Goal: Task Accomplishment & Management: Manage account settings

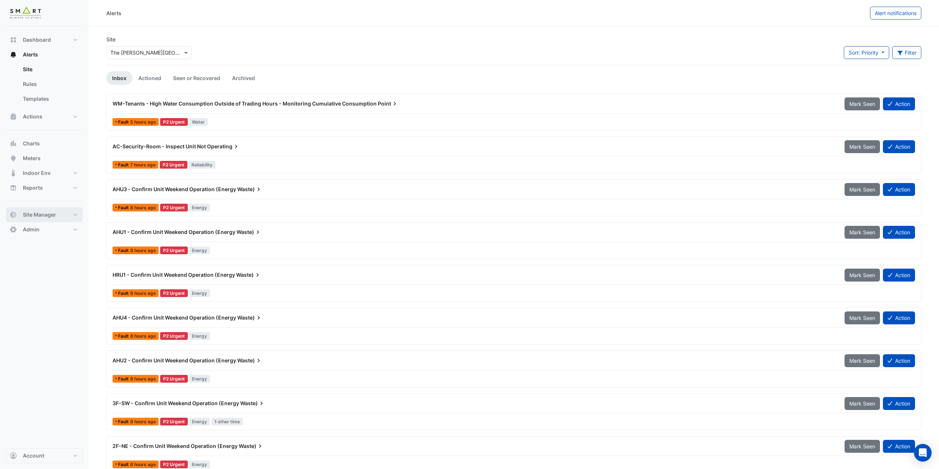
click at [56, 214] on button "Site Manager" at bounding box center [44, 214] width 77 height 15
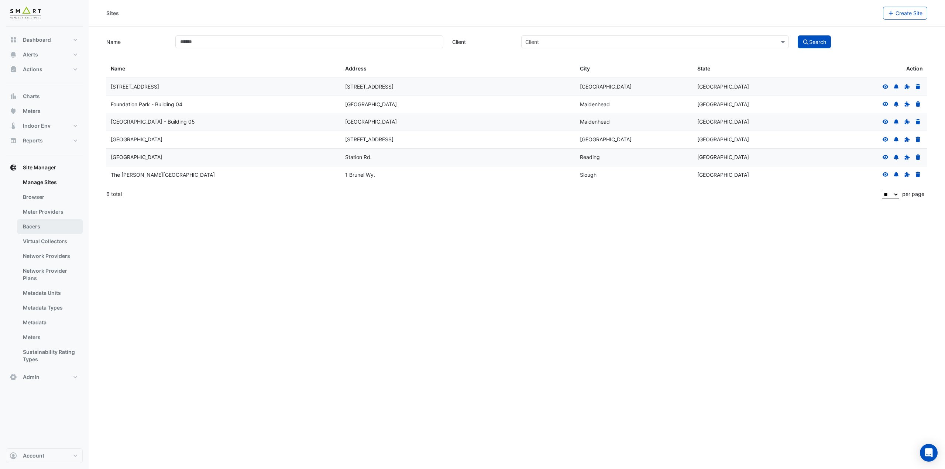
click at [48, 229] on link "Bacers" at bounding box center [50, 226] width 66 height 15
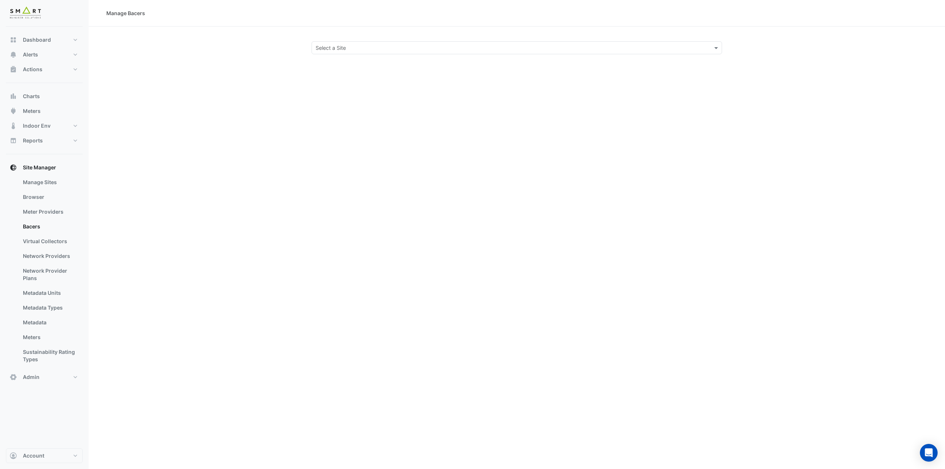
click at [354, 48] on input "text" at bounding box center [508, 48] width 387 height 8
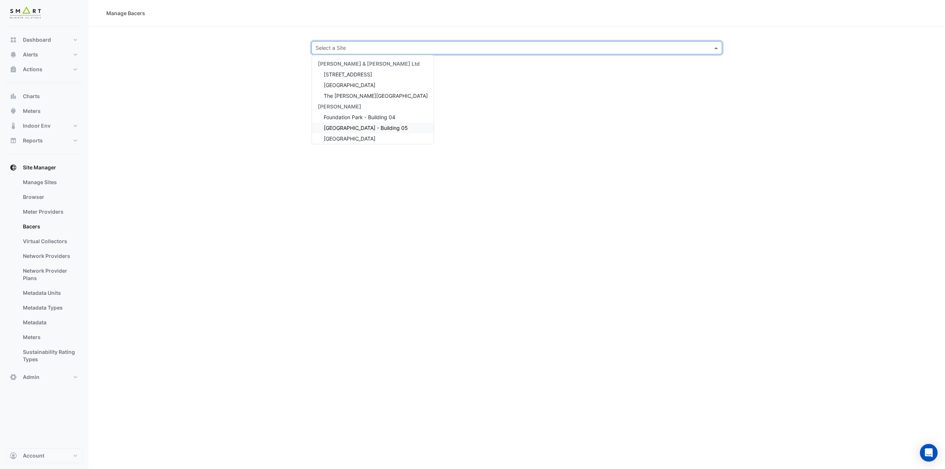
click at [361, 125] on span "Foundation Park - Building 05" at bounding box center [366, 128] width 84 height 6
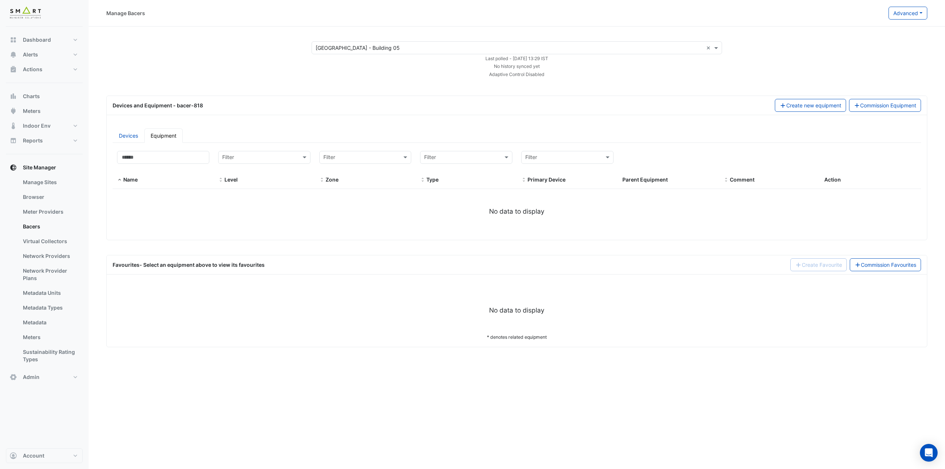
click at [402, 49] on input "text" at bounding box center [508, 48] width 387 height 8
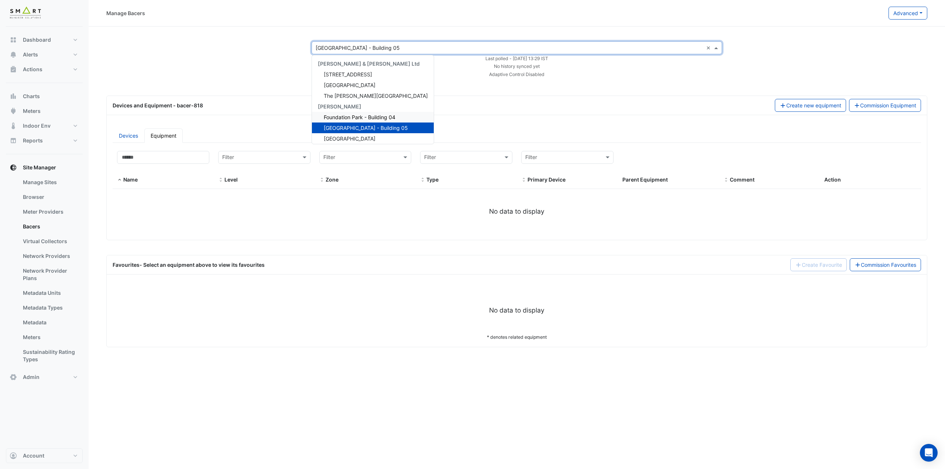
click at [382, 118] on span "Foundation Park - Building 04" at bounding box center [360, 117] width 72 height 6
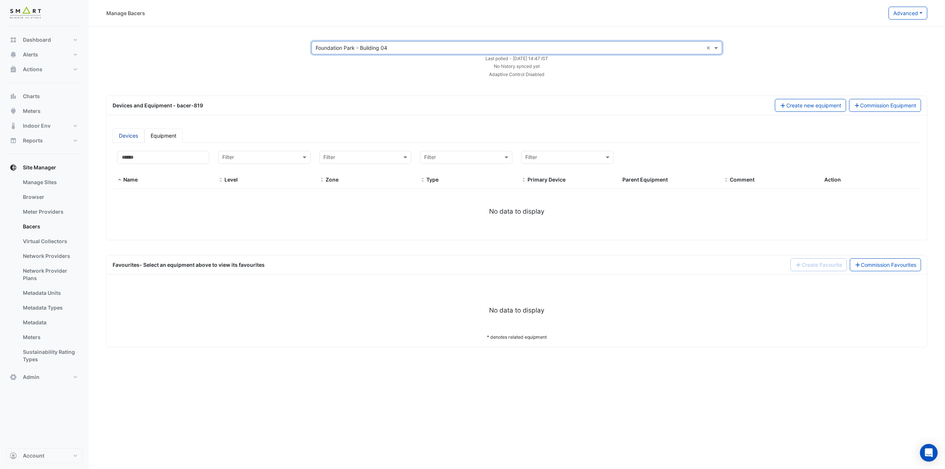
click at [135, 135] on link "Devices" at bounding box center [129, 135] width 32 height 14
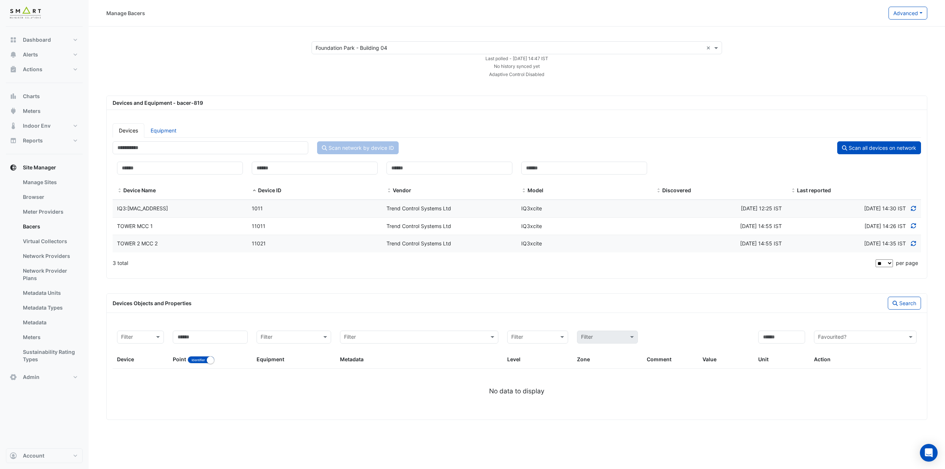
click at [352, 47] on input "text" at bounding box center [508, 48] width 387 height 8
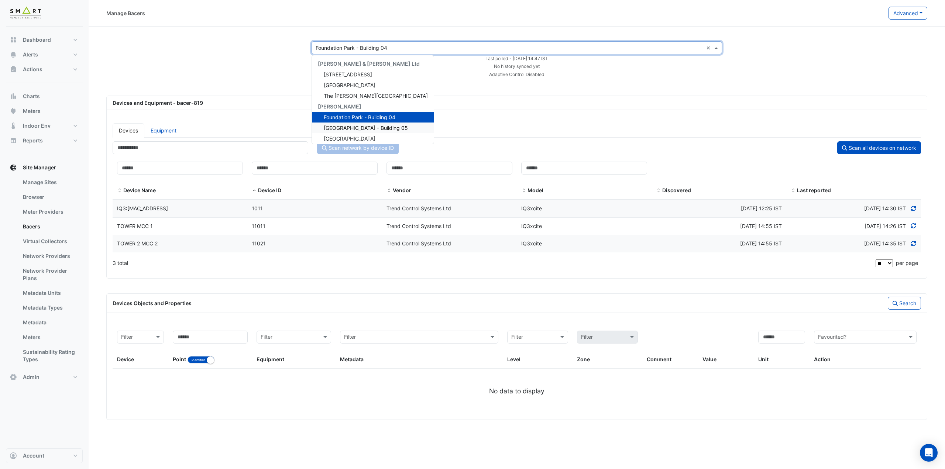
click at [359, 127] on span "[GEOGRAPHIC_DATA] - Building 05" at bounding box center [366, 128] width 84 height 6
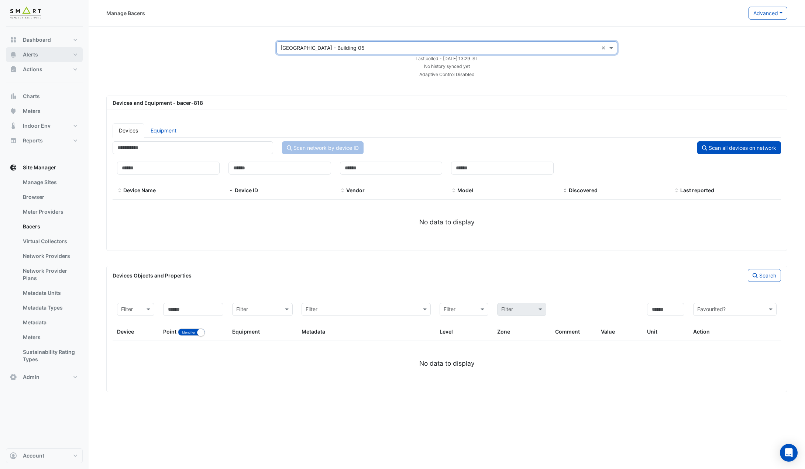
click at [66, 57] on button "Alerts" at bounding box center [44, 54] width 77 height 15
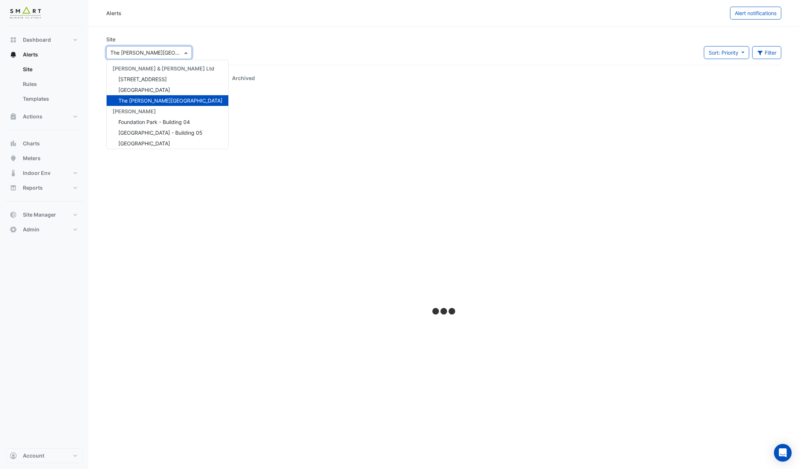
click at [132, 52] on input "text" at bounding box center [141, 53] width 63 height 8
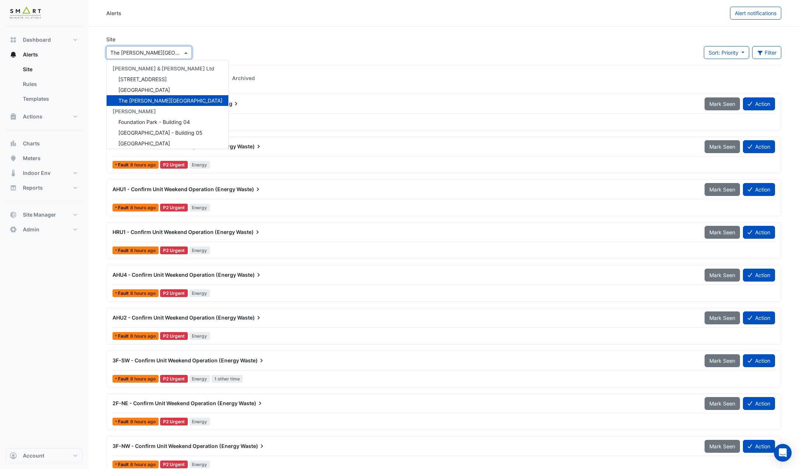
click at [238, 36] on div "Site × The Porter Building Cushman & Wakefield Ltd 12 Hammersmith Grove Thames …" at bounding box center [444, 50] width 684 height 30
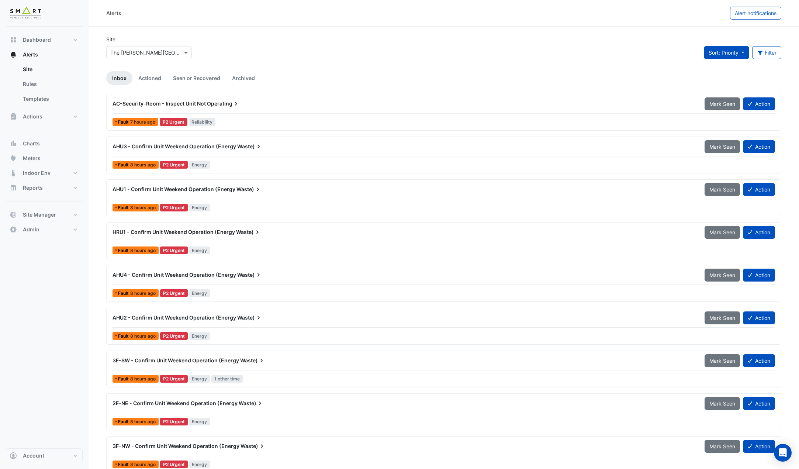
click at [737, 55] on span "Sort: Priority" at bounding box center [724, 52] width 30 height 6
click at [723, 78] on li "Updated" at bounding box center [732, 79] width 58 height 11
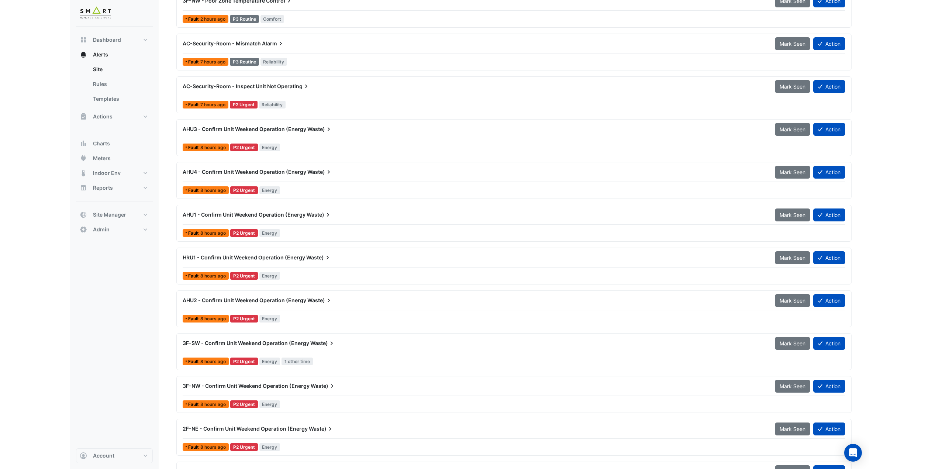
scroll to position [148, 0]
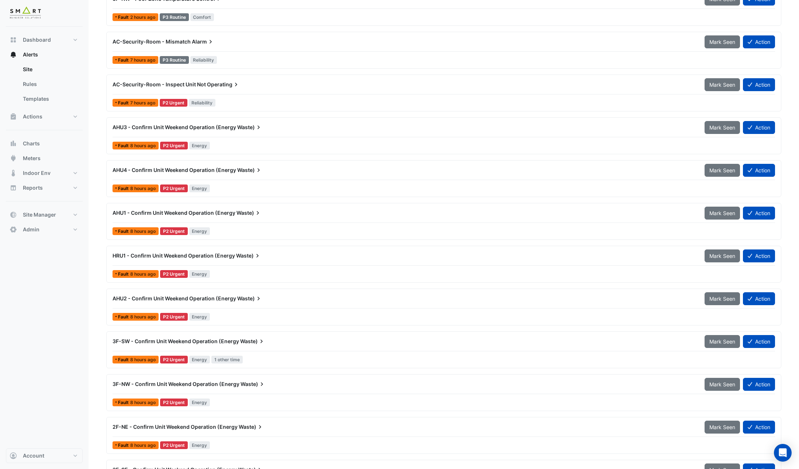
click at [232, 137] on div "AHU3 - Confirm Unit Weekend Operation (Energy Waste) Mark Seen Action Fault 8 h…" at bounding box center [444, 136] width 669 height 30
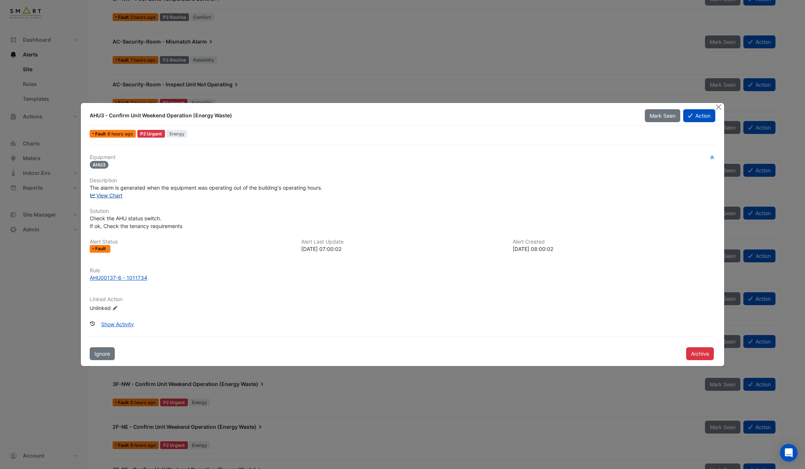
click at [105, 194] on link "View Chart" at bounding box center [106, 195] width 33 height 6
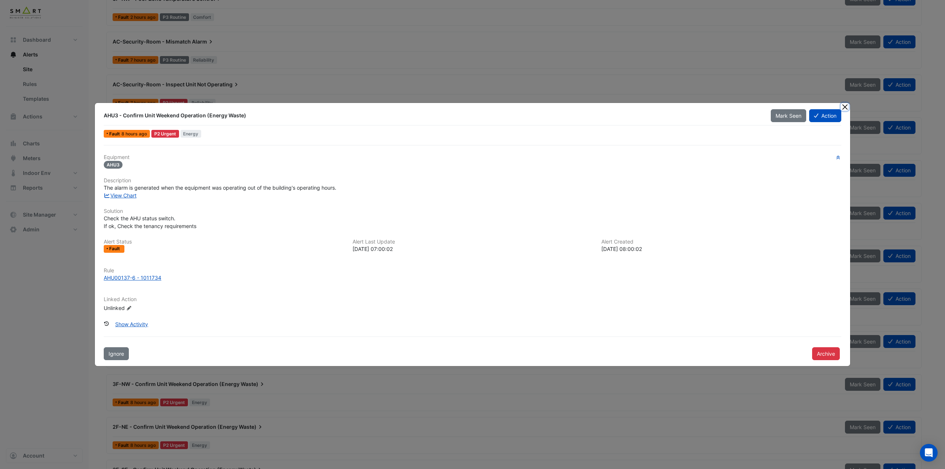
click at [842, 106] on button "Close" at bounding box center [845, 107] width 8 height 8
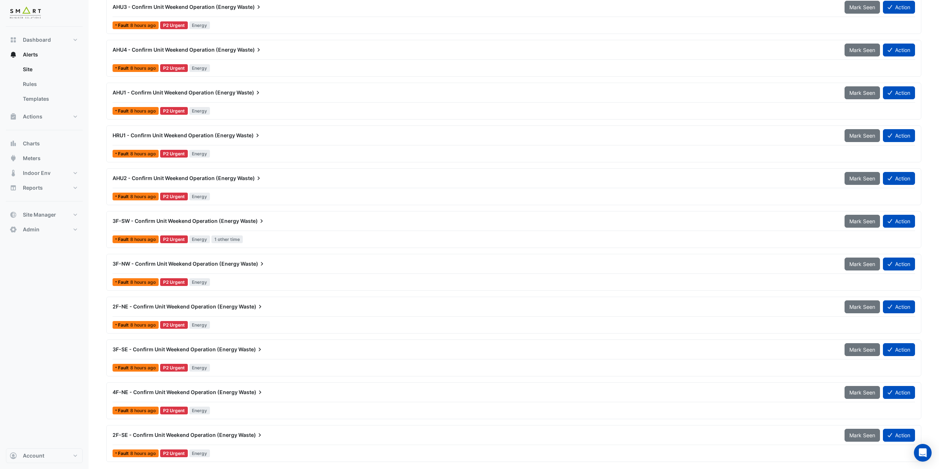
scroll to position [295, 0]
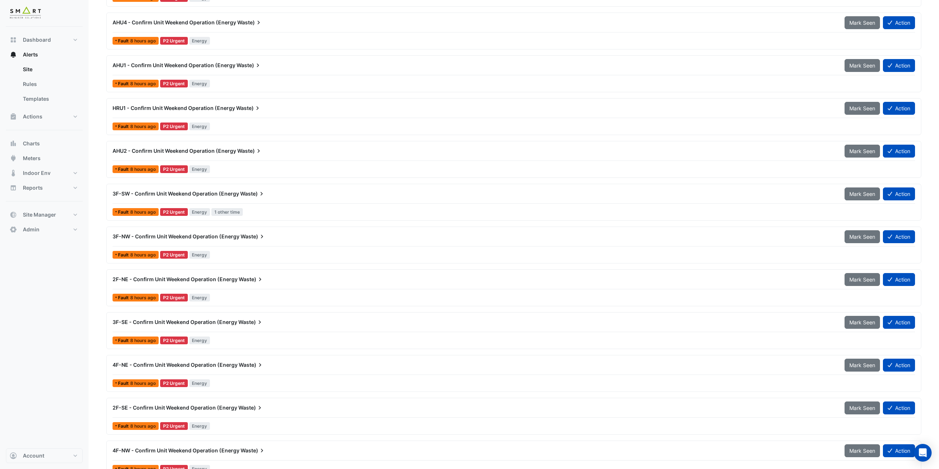
click at [243, 201] on div "3F-SW - Confirm Unit Weekend Operation (Energy Waste) Mark Seen Action" at bounding box center [514, 195] width 803 height 17
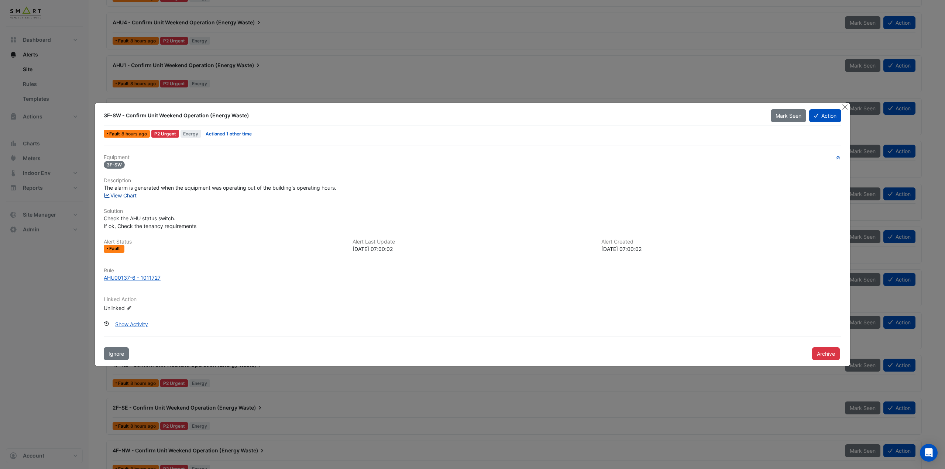
click at [119, 194] on link "View Chart" at bounding box center [120, 195] width 33 height 6
click at [842, 108] on button "Close" at bounding box center [845, 107] width 8 height 8
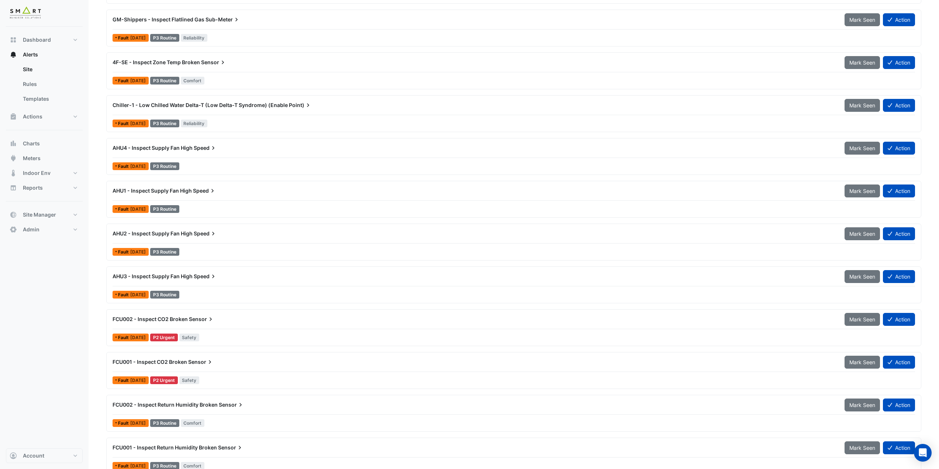
scroll to position [1508, 0]
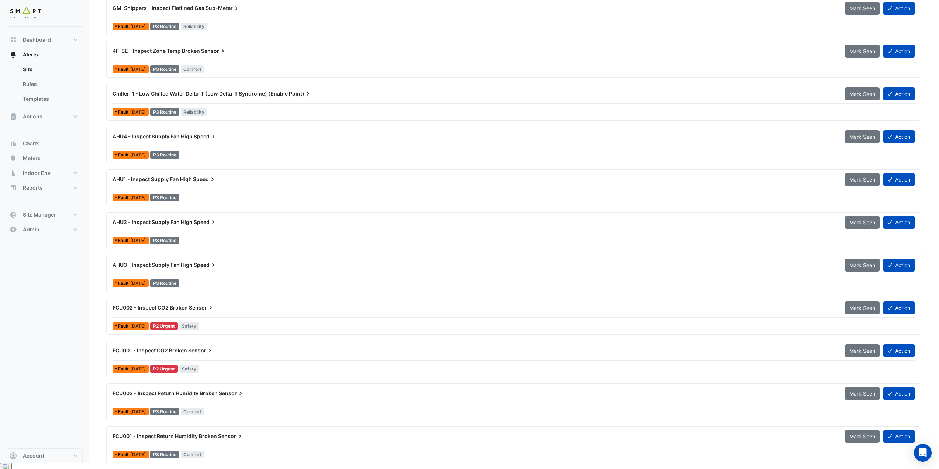
click at [223, 188] on div "AHU1 - Inspect Supply Fan High Speed Mark Seen Action" at bounding box center [514, 181] width 803 height 17
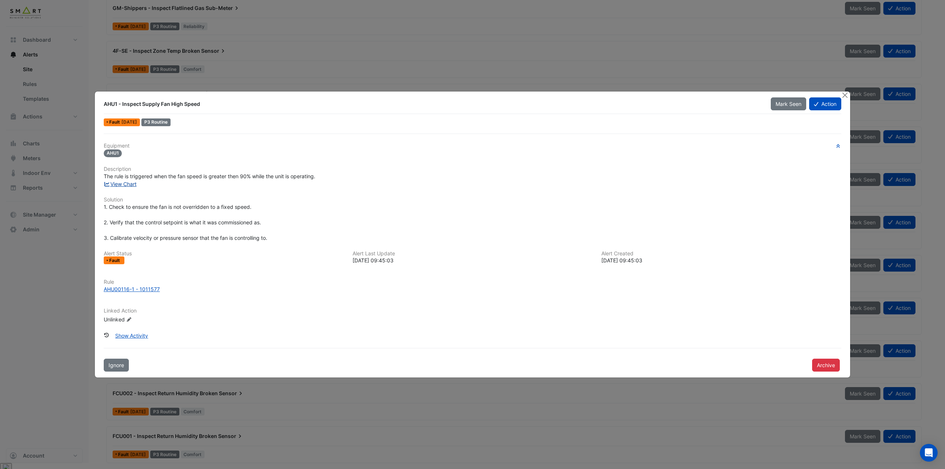
click at [130, 185] on link "View Chart" at bounding box center [120, 184] width 33 height 6
click at [846, 95] on button "Close" at bounding box center [845, 96] width 8 height 8
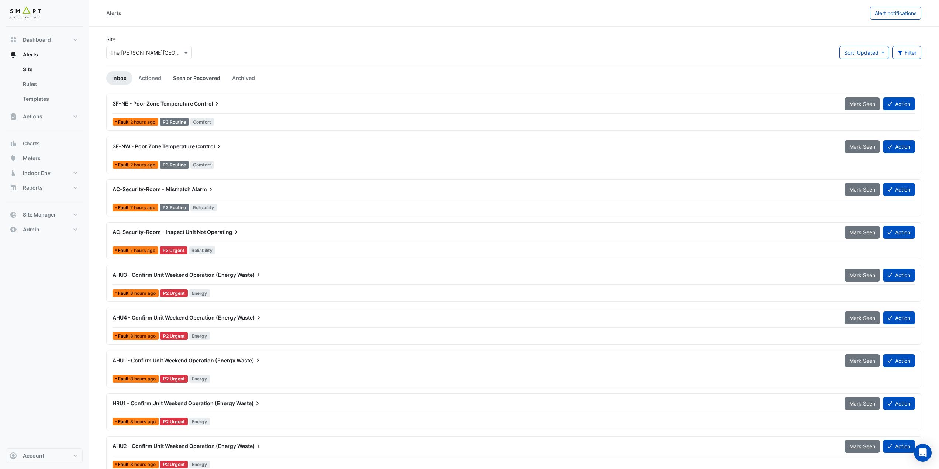
click at [205, 79] on link "Seen or Recovered" at bounding box center [196, 78] width 59 height 14
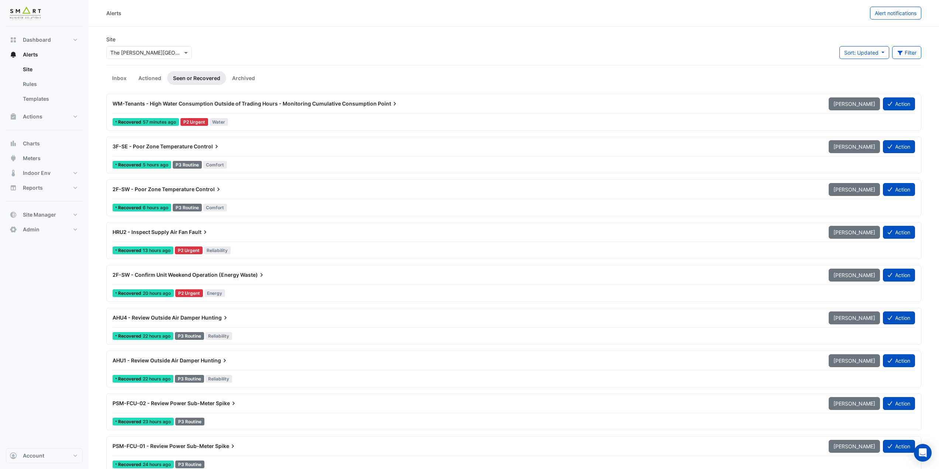
click at [158, 54] on input "text" at bounding box center [141, 53] width 63 height 8
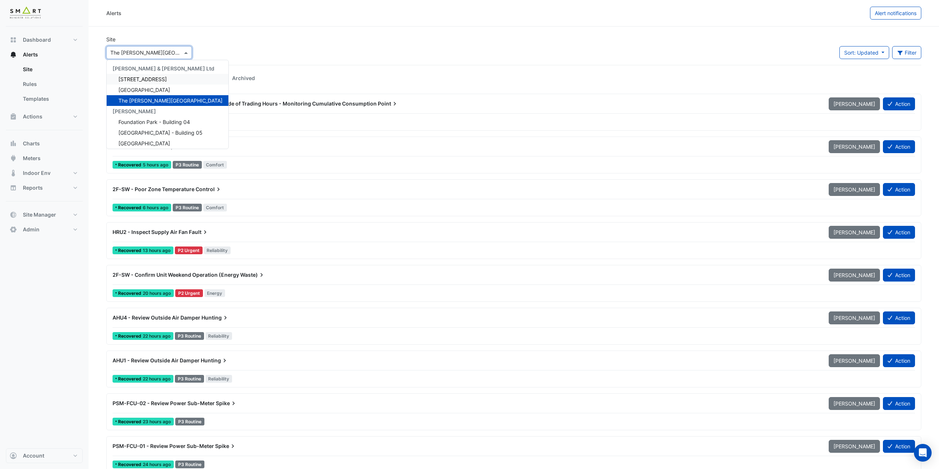
click at [159, 81] on span "12 Hammersmith Grove" at bounding box center [142, 79] width 48 height 6
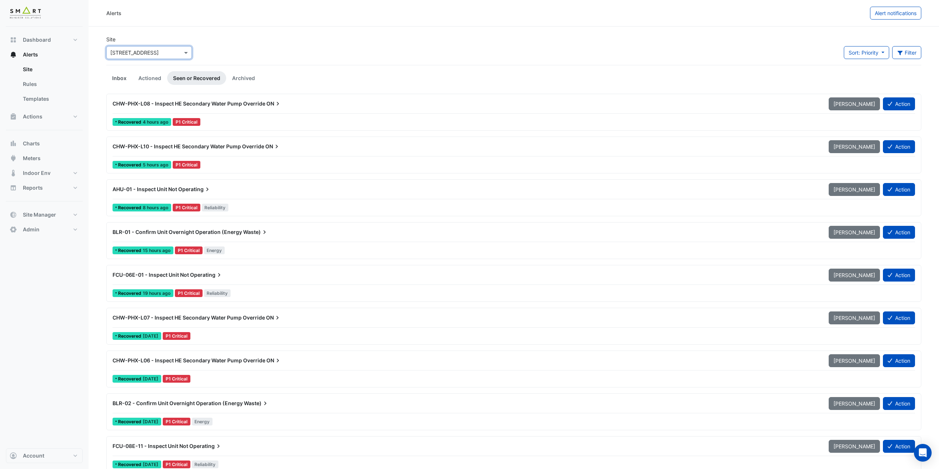
click at [129, 79] on link "Inbox" at bounding box center [119, 78] width 26 height 14
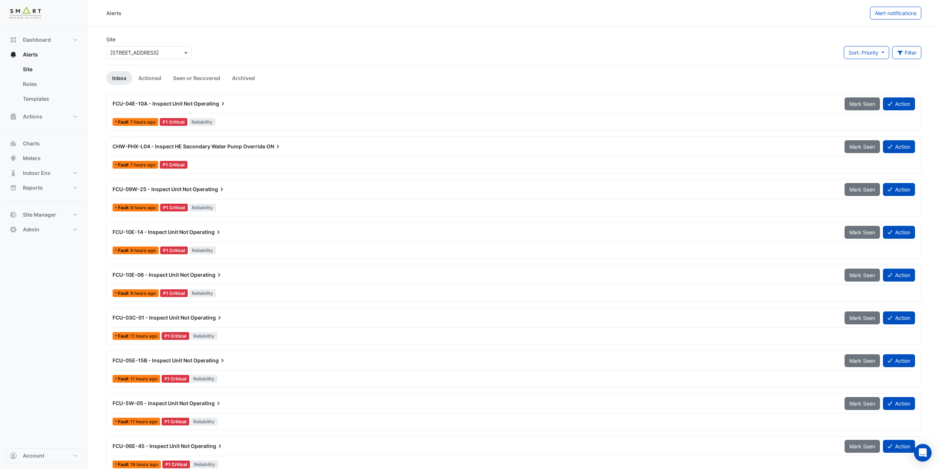
click at [197, 154] on div "CHW-PHX-L04 - Inspect HE Secondary Water Pump Override ON Mark Seen Action" at bounding box center [514, 148] width 803 height 17
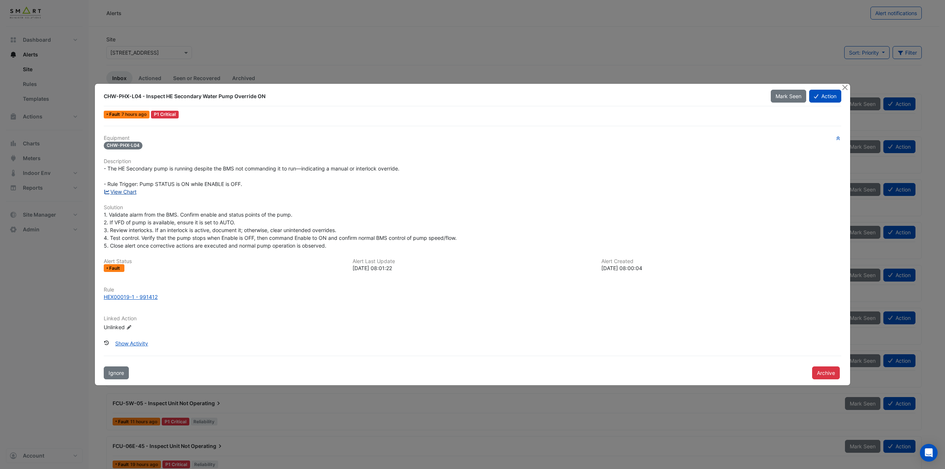
click at [128, 190] on link "View Chart" at bounding box center [120, 192] width 33 height 6
click at [844, 86] on button "Close" at bounding box center [845, 88] width 8 height 8
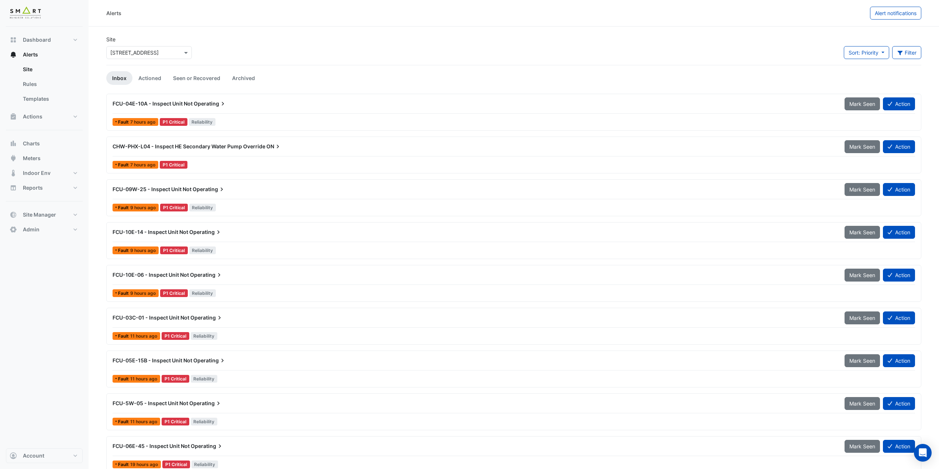
click at [252, 198] on div "FCU-09W-25 - Inspect Unit Not Operating Mark Seen Action" at bounding box center [514, 191] width 803 height 17
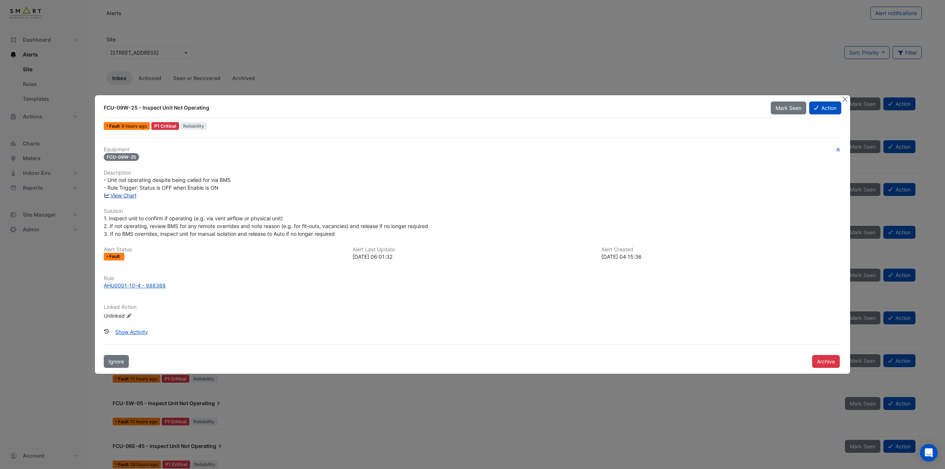
click at [133, 196] on link "View Chart" at bounding box center [120, 195] width 33 height 6
click at [845, 98] on button "Close" at bounding box center [845, 99] width 8 height 8
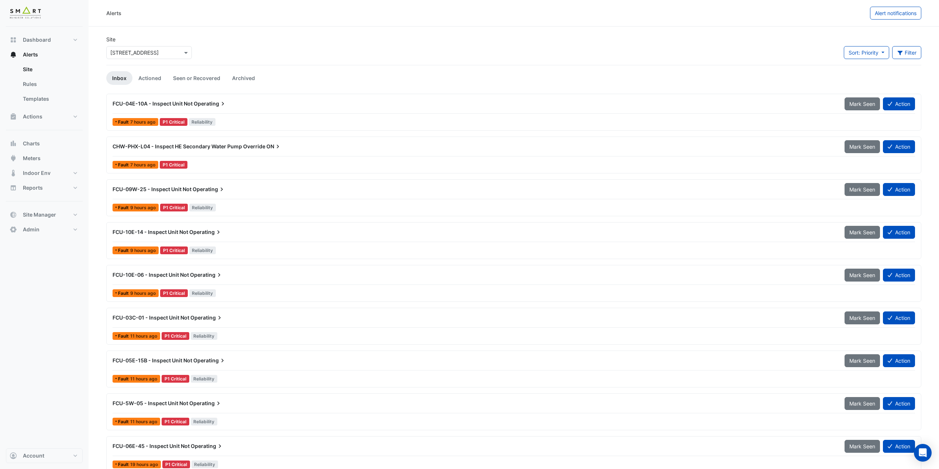
click at [258, 39] on div "Site × 12 Hammersmith Grove Sort: Priority Priority Updated Filter Title Priori…" at bounding box center [514, 50] width 824 height 30
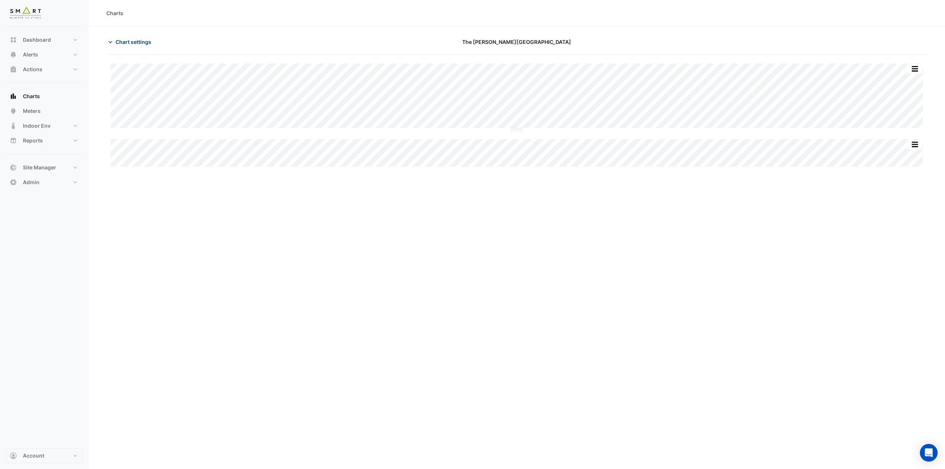
click at [125, 39] on span "Chart settings" at bounding box center [133, 42] width 36 height 8
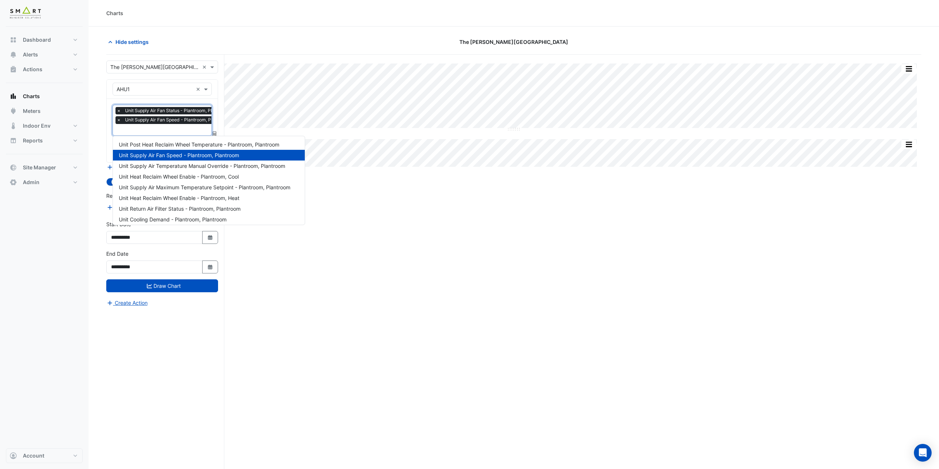
click at [159, 130] on input "text" at bounding box center [175, 131] width 117 height 8
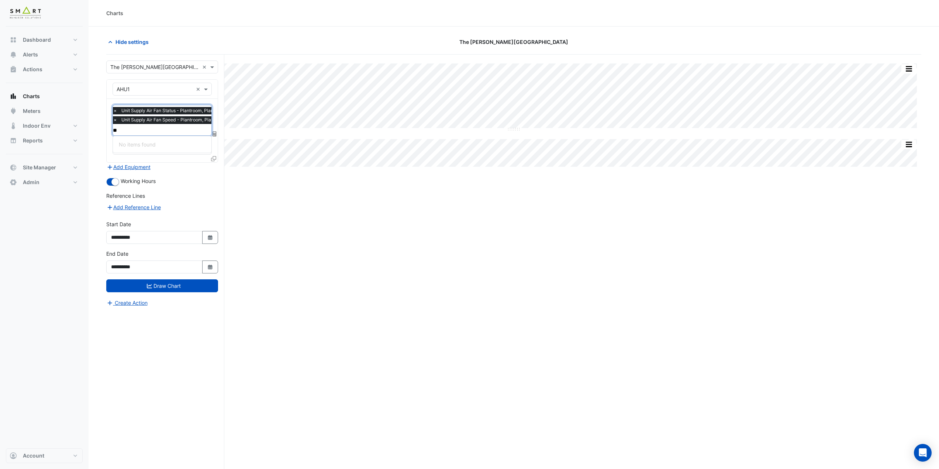
type input "*"
type input "***"
click at [170, 145] on span "Unit Supply Air Flow - Plantroom, Plantroom" at bounding box center [171, 144] width 105 height 6
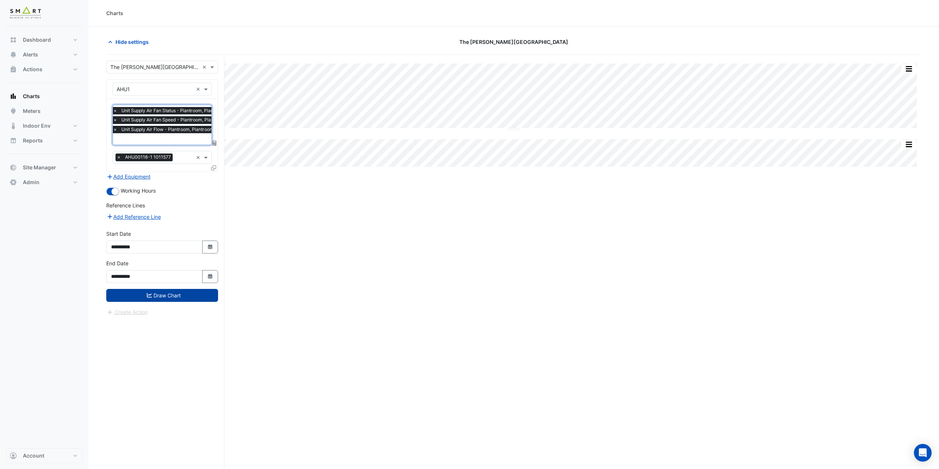
click at [189, 291] on button "Draw Chart" at bounding box center [162, 295] width 112 height 13
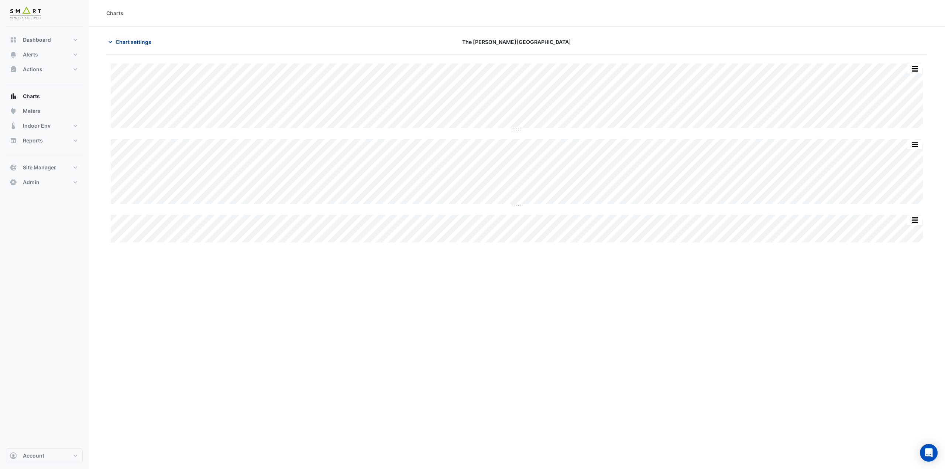
click at [131, 44] on span "Chart settings" at bounding box center [133, 42] width 36 height 8
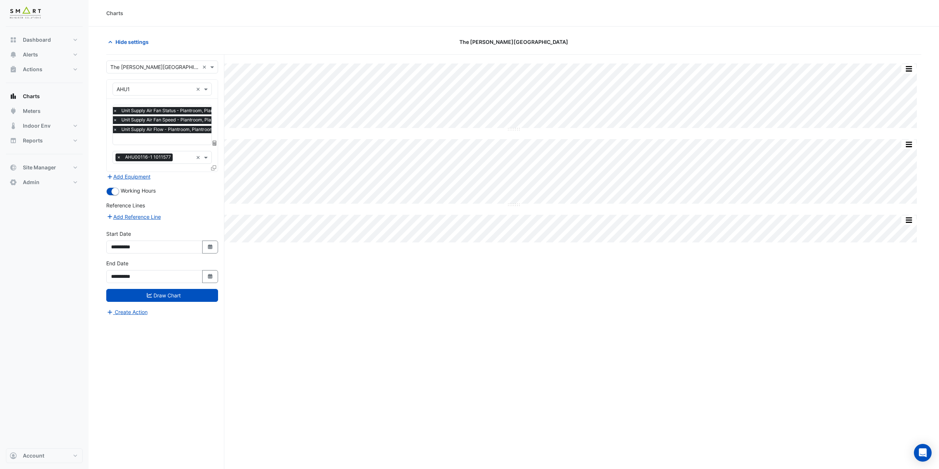
click at [114, 131] on span "×" at bounding box center [115, 129] width 7 height 7
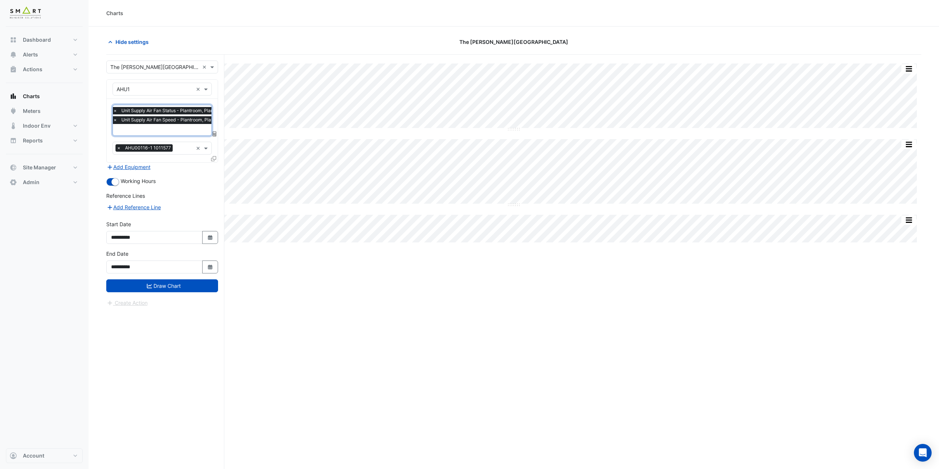
click at [103, 127] on section "Hide settings The Porter Building Split All Split None Print Save as JPEG Save …" at bounding box center [514, 262] width 851 height 470
click at [165, 283] on button "Draw Chart" at bounding box center [162, 285] width 112 height 13
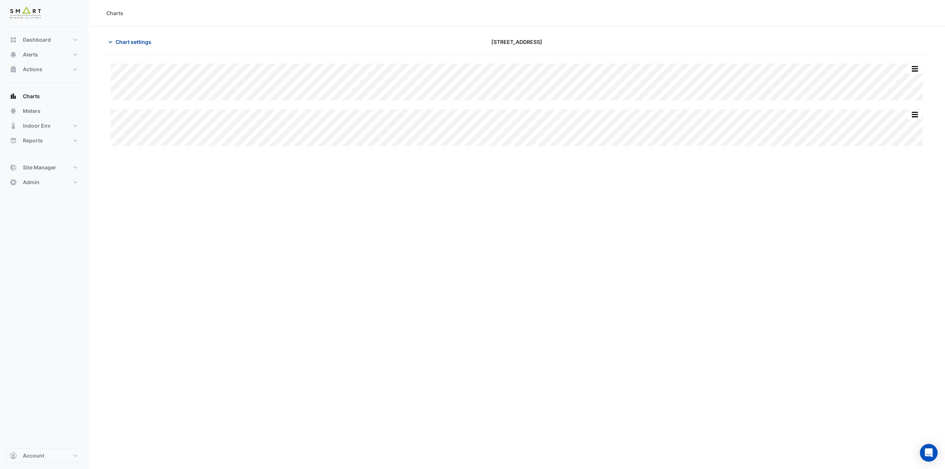
click at [127, 42] on span "Chart settings" at bounding box center [133, 42] width 36 height 8
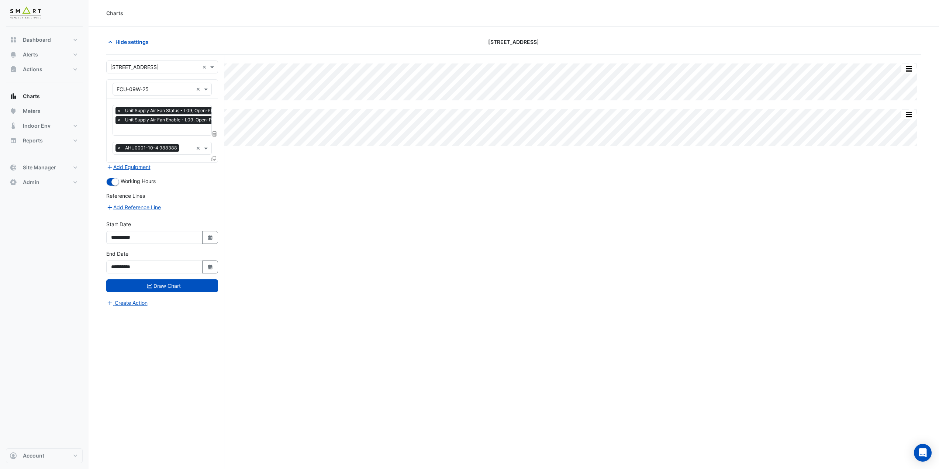
click at [216, 156] on icon at bounding box center [213, 158] width 5 height 5
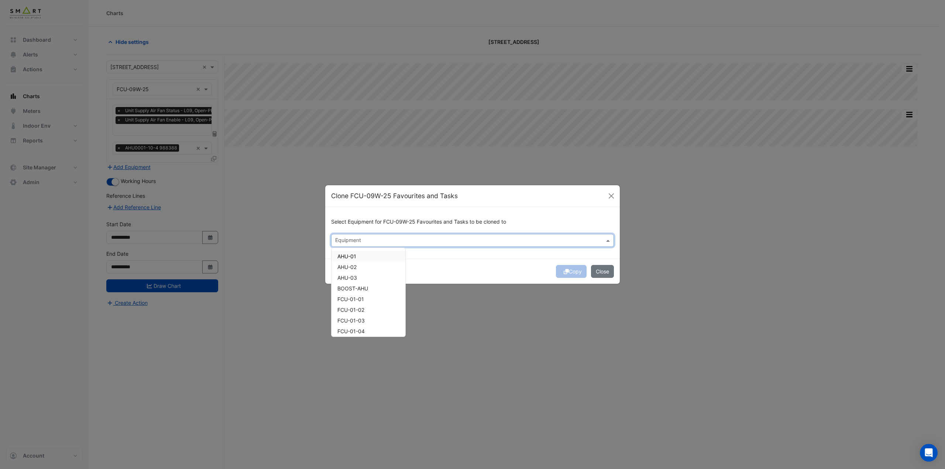
click at [380, 242] on input "text" at bounding box center [468, 241] width 266 height 8
click at [359, 300] on div "FCU-01-12" at bounding box center [368, 295] width 74 height 11
drag, startPoint x: 436, startPoint y: 263, endPoint x: 517, endPoint y: 275, distance: 82.0
click at [437, 263] on div "Copy Close" at bounding box center [472, 271] width 294 height 25
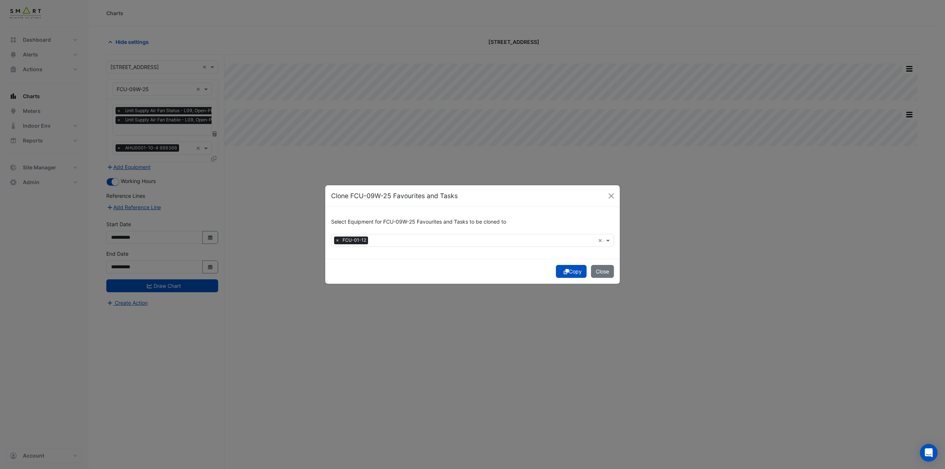
click at [572, 271] on button "Copy" at bounding box center [571, 271] width 31 height 13
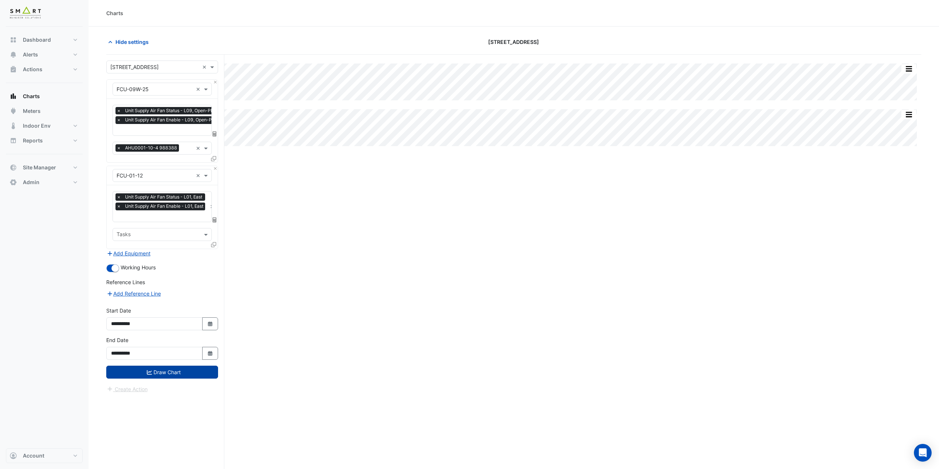
click at [184, 370] on button "Draw Chart" at bounding box center [162, 372] width 112 height 13
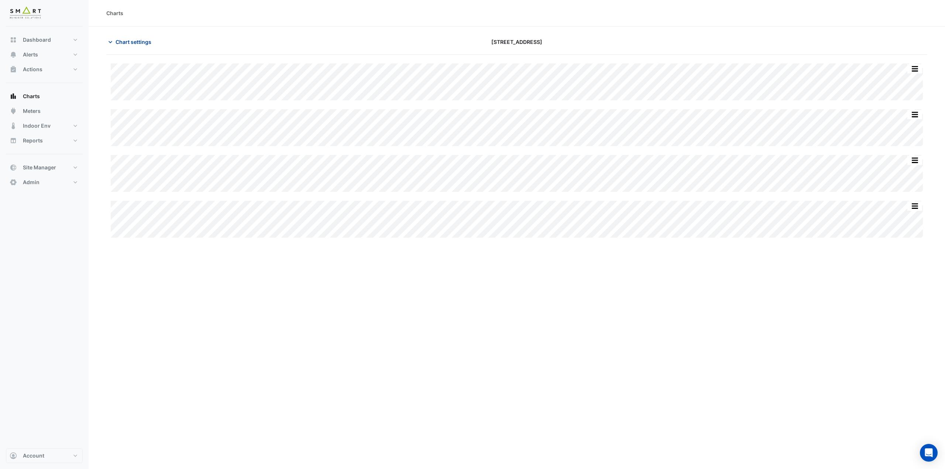
click at [118, 44] on span "Chart settings" at bounding box center [133, 42] width 36 height 8
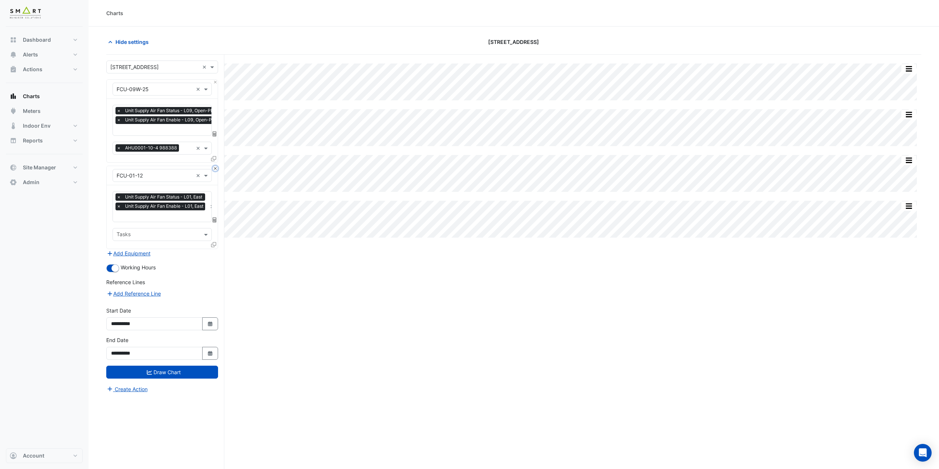
click at [214, 170] on button "Close" at bounding box center [215, 168] width 5 height 5
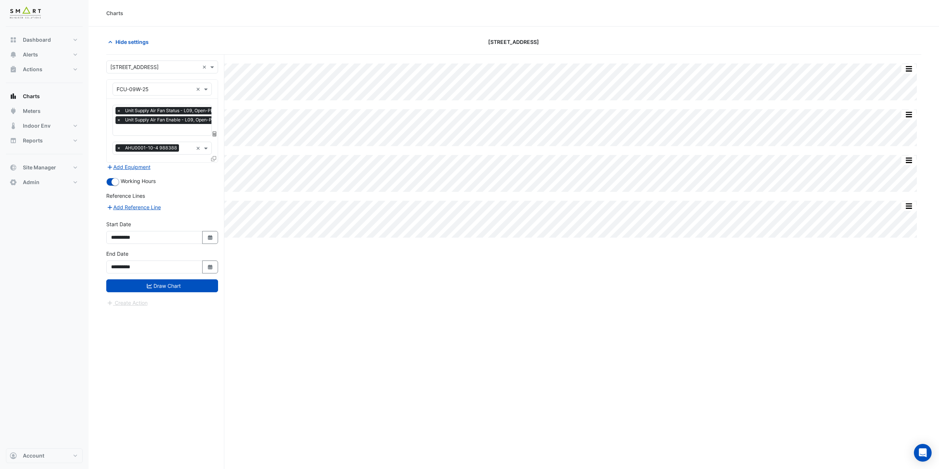
click at [214, 159] on icon at bounding box center [213, 158] width 5 height 5
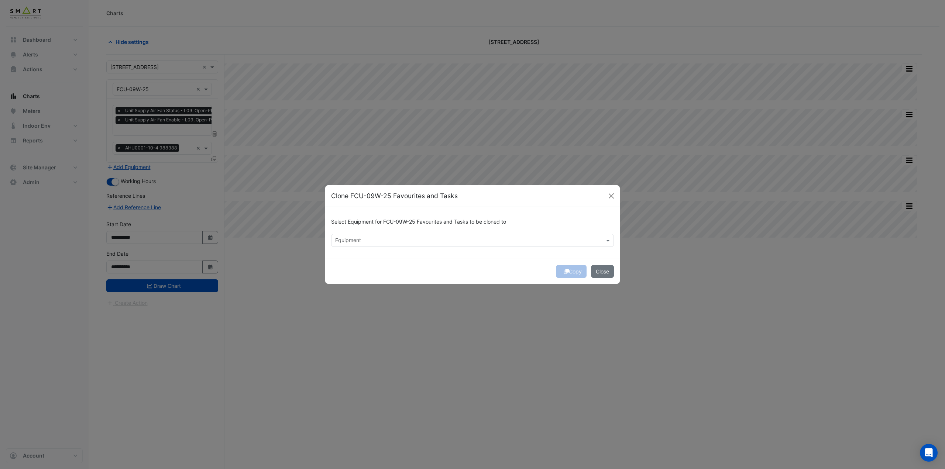
click at [372, 241] on input "text" at bounding box center [468, 241] width 266 height 8
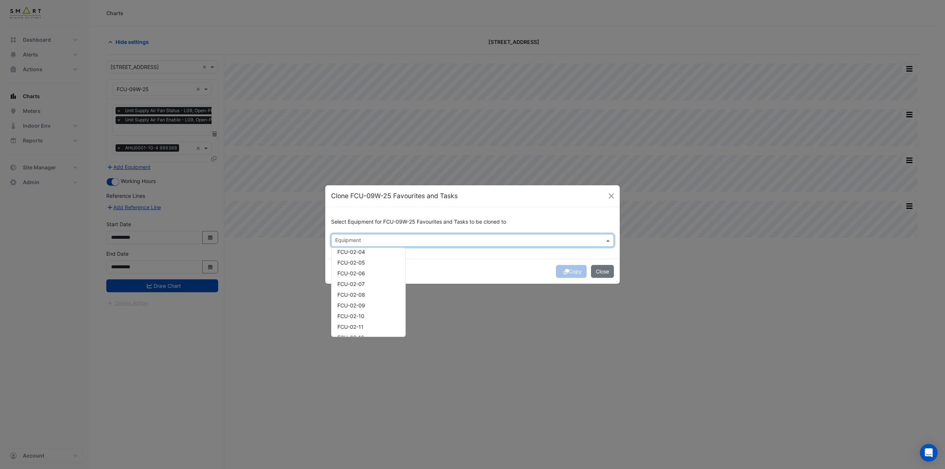
scroll to position [553, 0]
click at [366, 280] on div "FCU-02-13" at bounding box center [368, 280] width 74 height 11
click at [509, 248] on div "Select Equipment for FCU-09W-25 Favourites and Tasks to be cloned to × FCU-02-1…" at bounding box center [472, 233] width 294 height 52
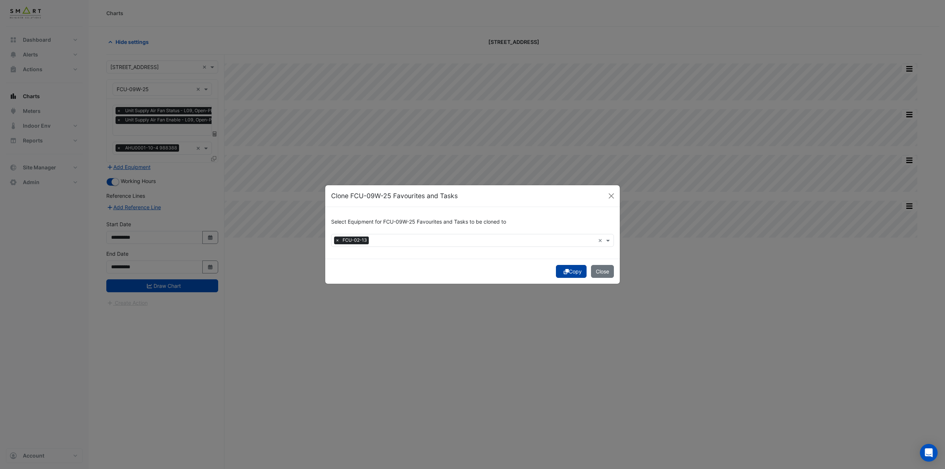
click at [571, 272] on button "Copy" at bounding box center [571, 271] width 31 height 13
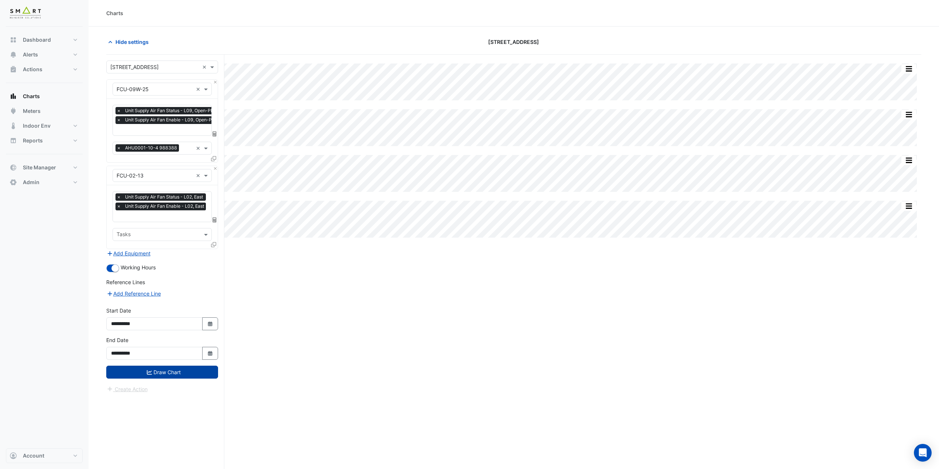
click at [168, 368] on button "Draw Chart" at bounding box center [162, 372] width 112 height 13
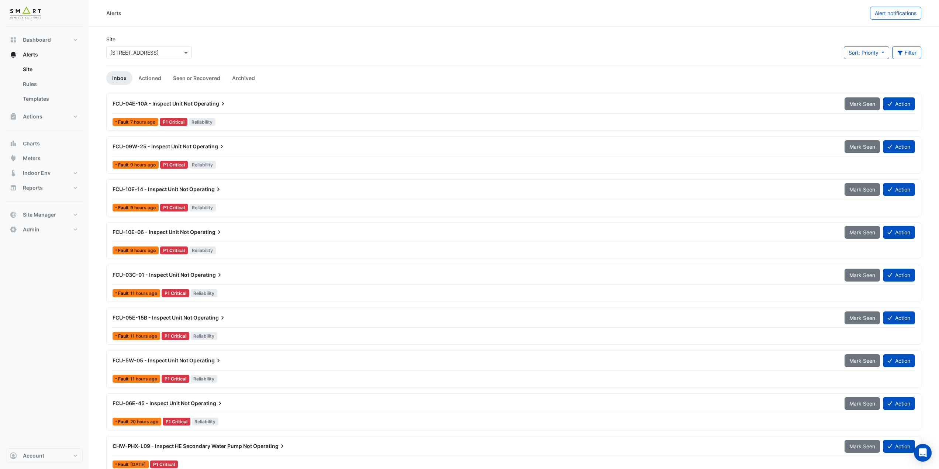
click at [148, 51] on input "text" at bounding box center [141, 53] width 63 height 8
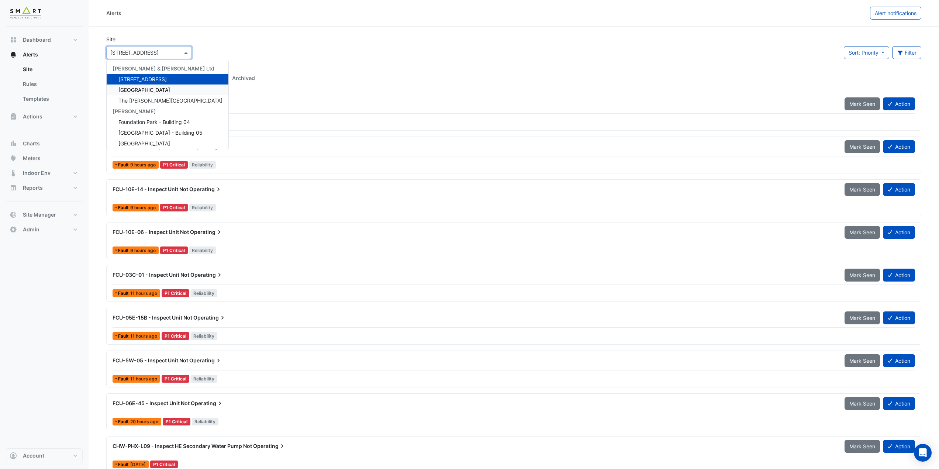
click at [144, 85] on div "[GEOGRAPHIC_DATA]" at bounding box center [168, 89] width 122 height 11
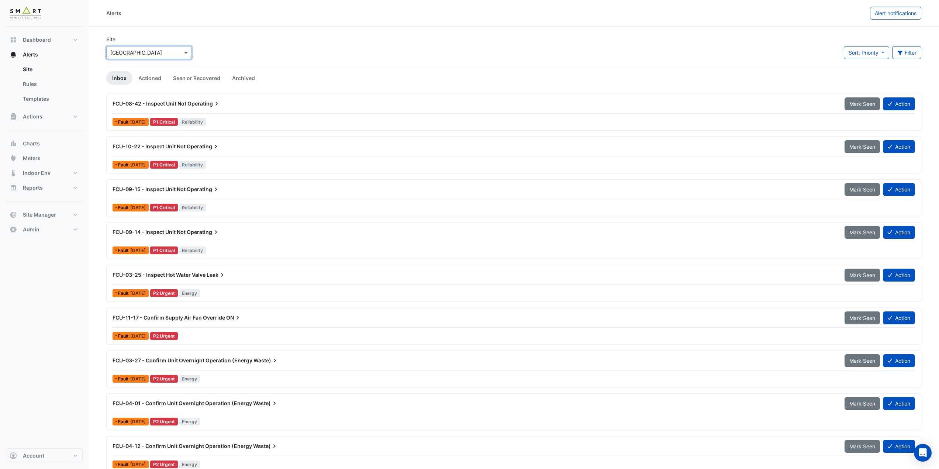
click at [165, 51] on input "text" at bounding box center [141, 53] width 63 height 8
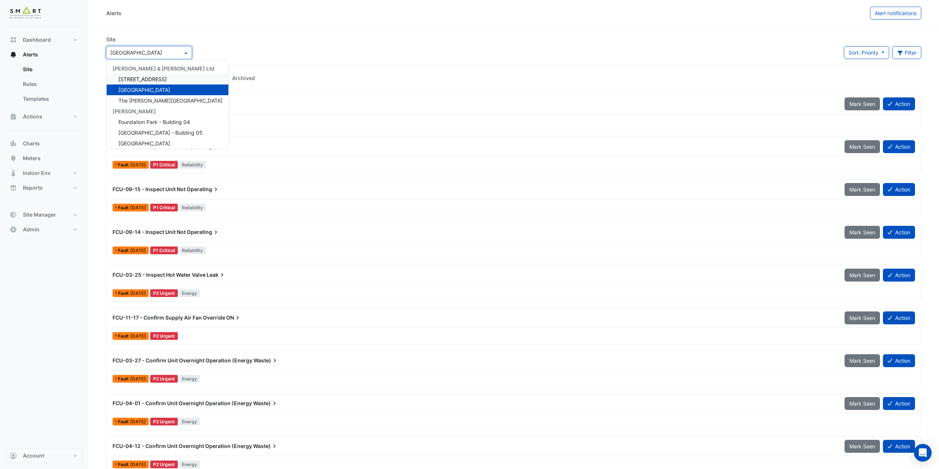
click at [142, 78] on span "[STREET_ADDRESS]" at bounding box center [142, 79] width 48 height 6
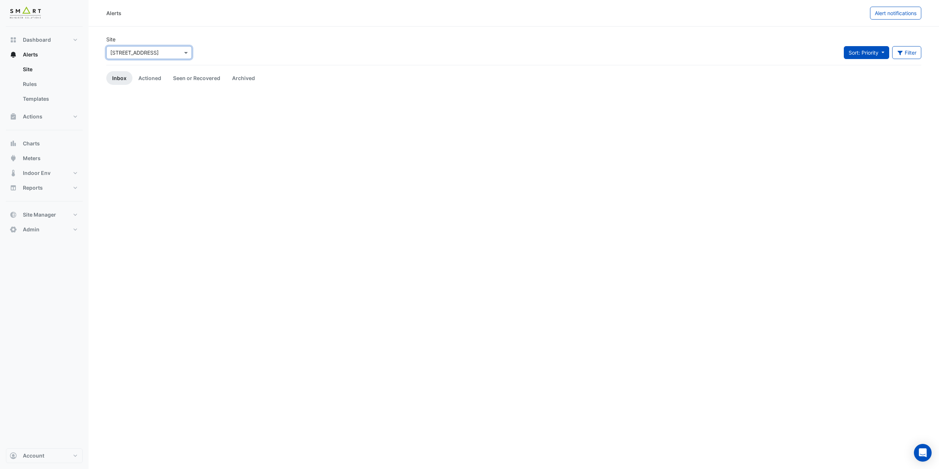
click at [860, 52] on span "Sort: Priority" at bounding box center [864, 52] width 30 height 6
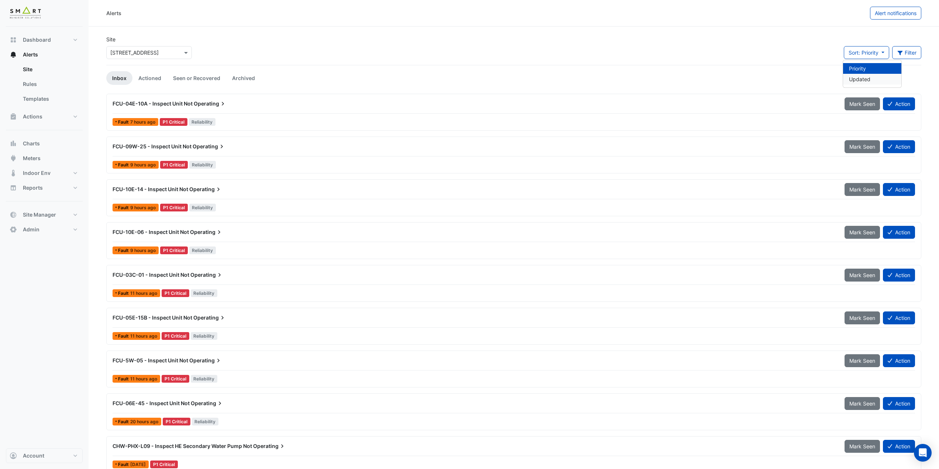
click at [860, 78] on li "Updated" at bounding box center [872, 79] width 58 height 11
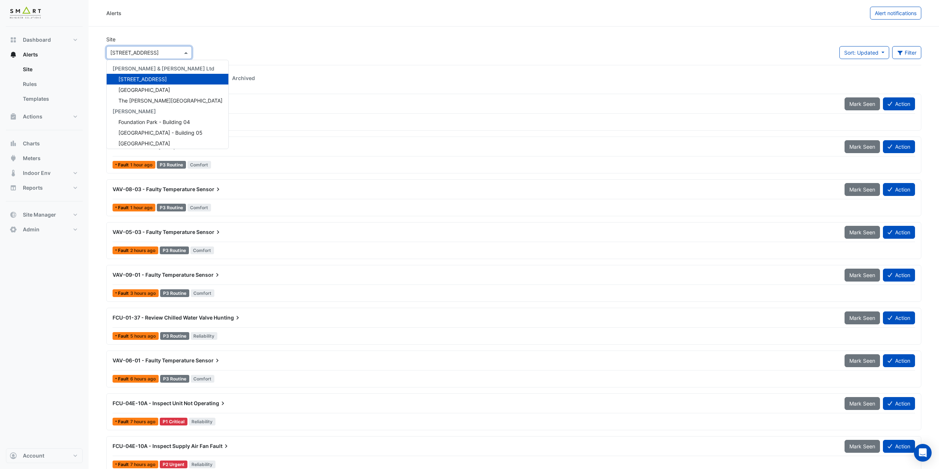
click at [154, 56] on div "× [STREET_ADDRESS]" at bounding box center [145, 53] width 76 height 8
click at [146, 89] on span "[GEOGRAPHIC_DATA]" at bounding box center [144, 90] width 52 height 6
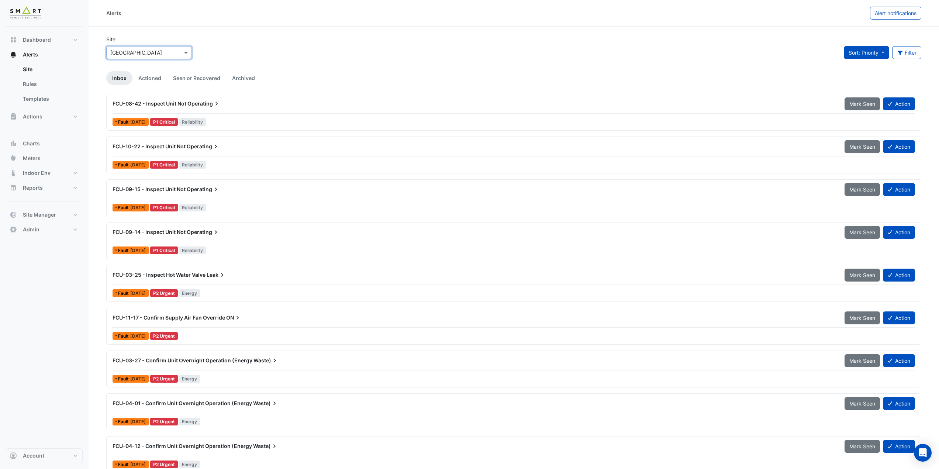
click at [864, 55] on span "Sort: Priority" at bounding box center [864, 52] width 30 height 6
click at [852, 81] on li "Updated" at bounding box center [872, 79] width 58 height 11
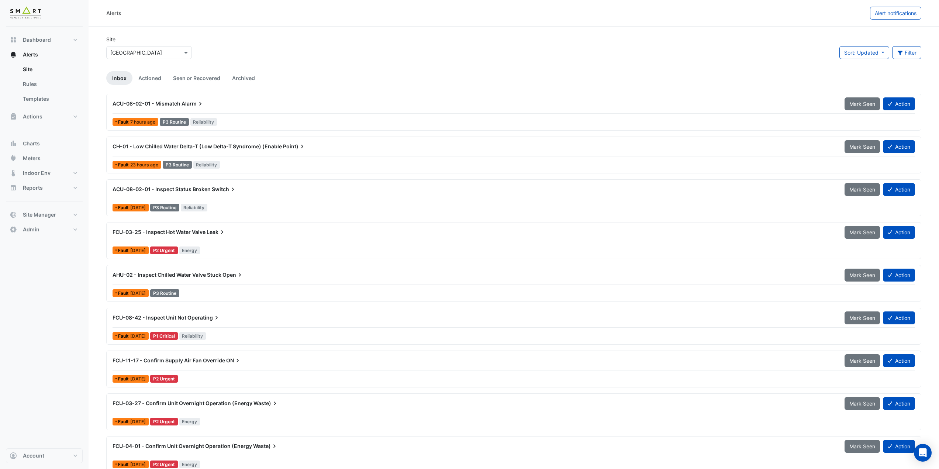
click at [196, 278] on div "AHU-02 - Inspect Chilled Water Valve Stuck Open" at bounding box center [474, 274] width 723 height 7
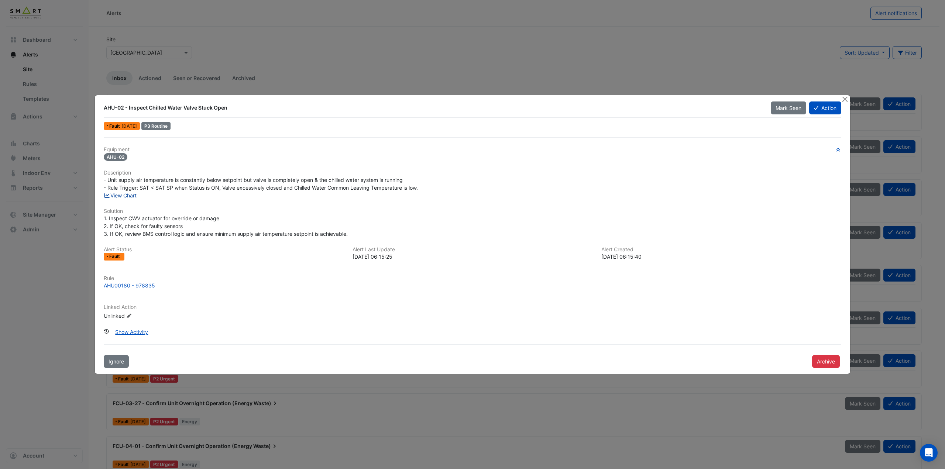
click at [125, 196] on link "View Chart" at bounding box center [120, 195] width 33 height 6
click at [843, 96] on button "Close" at bounding box center [845, 99] width 8 height 8
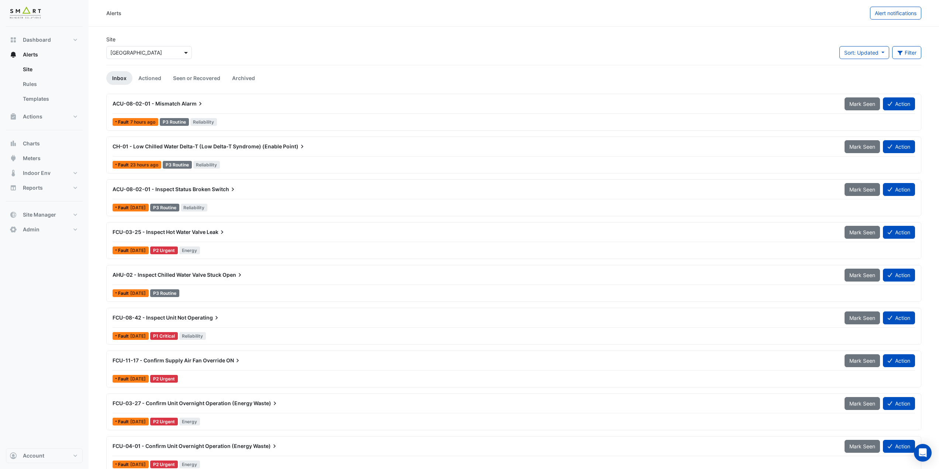
click at [183, 50] on span at bounding box center [186, 53] width 9 height 8
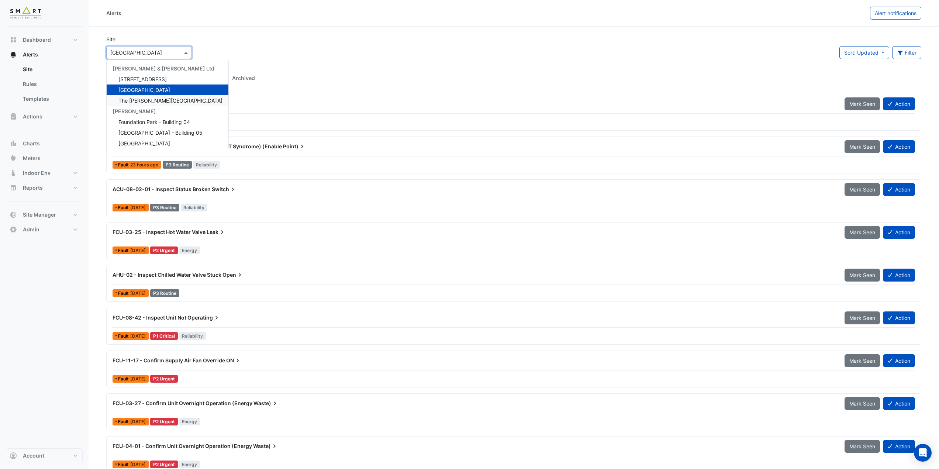
click at [153, 98] on span "The Porter Building" at bounding box center [170, 100] width 104 height 6
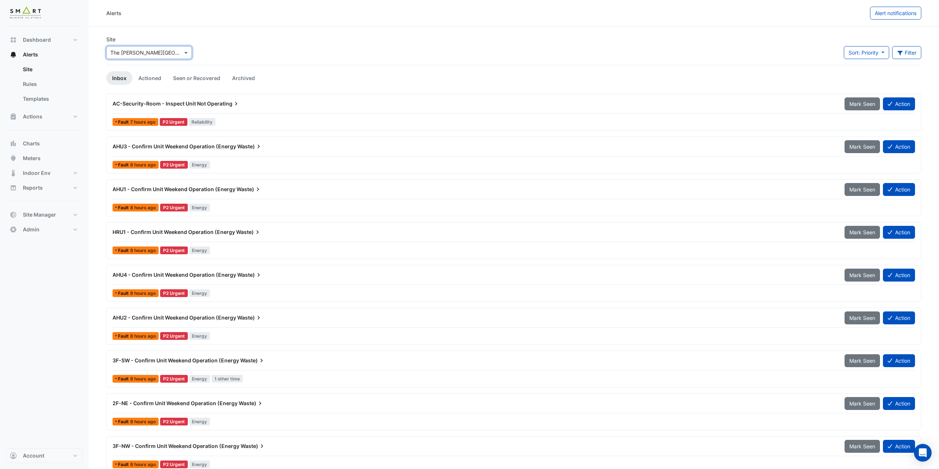
click at [176, 49] on div at bounding box center [149, 52] width 85 height 8
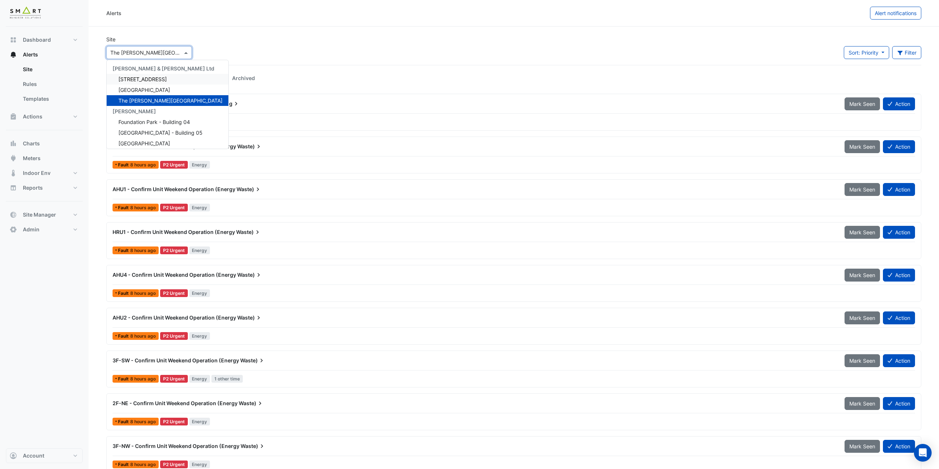
click at [151, 76] on span "12 Hammersmith Grove" at bounding box center [142, 79] width 48 height 6
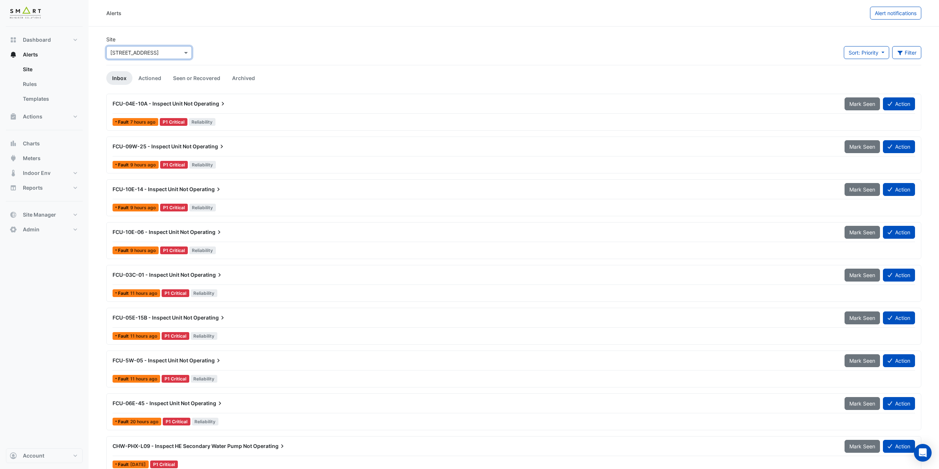
click at [247, 53] on div "Site × 12 Hammersmith Grove Sort: Priority Priority Updated Filter Title Priori…" at bounding box center [514, 50] width 824 height 30
click at [196, 80] on link "Seen or Recovered" at bounding box center [196, 78] width 59 height 14
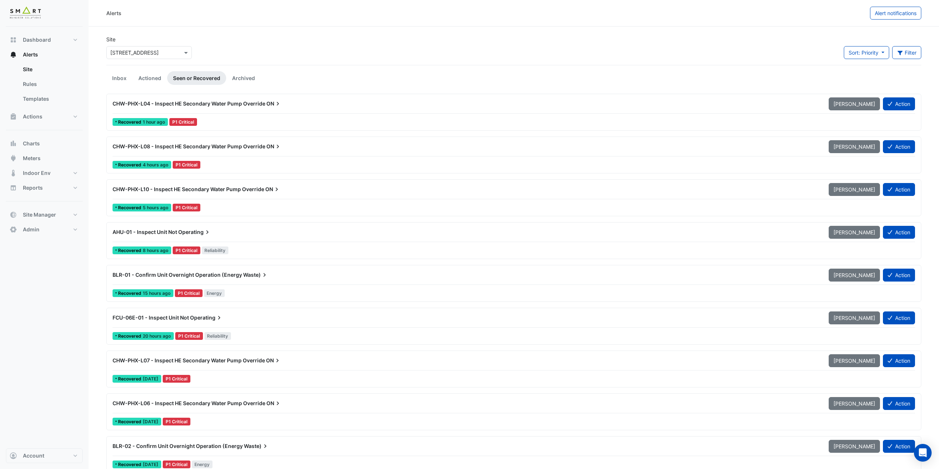
click at [221, 106] on span "CHW-PHX-L04 - Inspect HE Secondary Water Pump Override" at bounding box center [189, 103] width 153 height 6
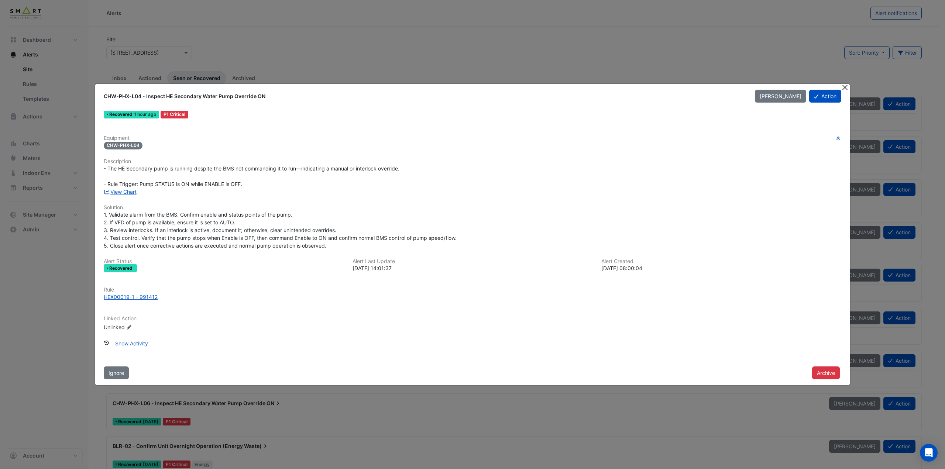
click at [845, 87] on button "Close" at bounding box center [845, 88] width 8 height 8
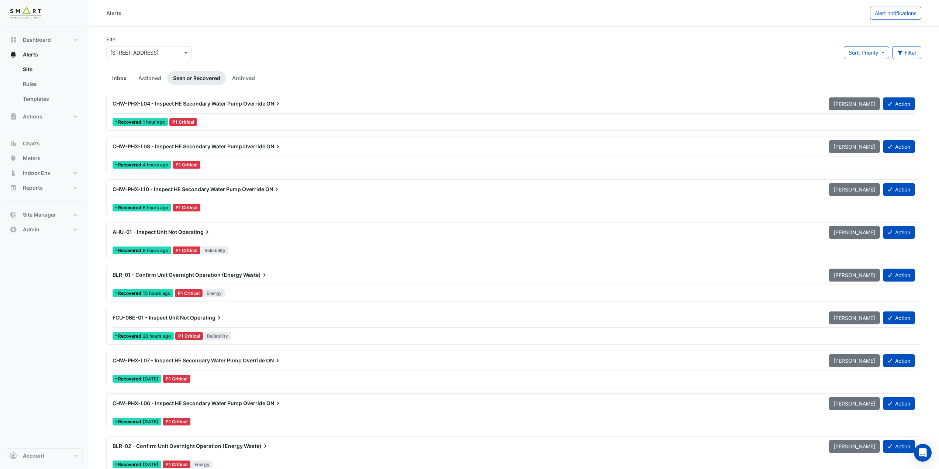
click at [117, 80] on link "Inbox" at bounding box center [119, 78] width 26 height 14
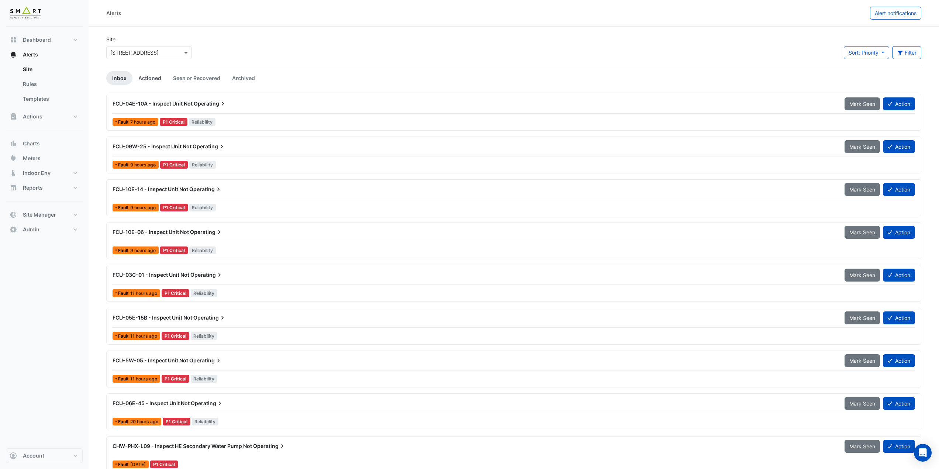
click at [153, 77] on link "Actioned" at bounding box center [149, 78] width 35 height 14
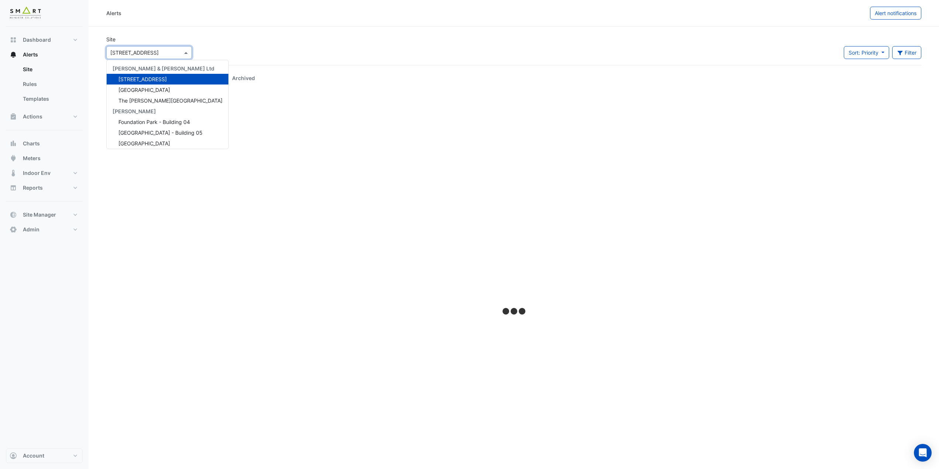
click at [155, 52] on input "text" at bounding box center [141, 53] width 63 height 8
click at [151, 97] on div "The Porter Building" at bounding box center [168, 100] width 122 height 11
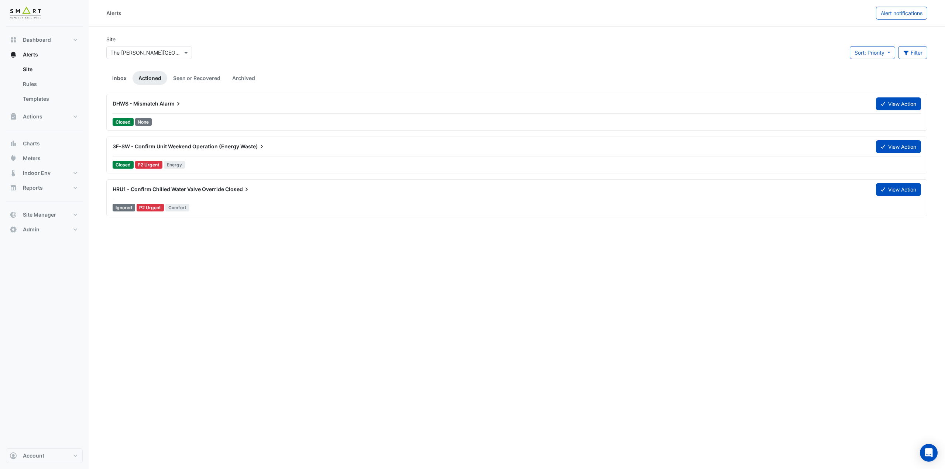
click at [113, 76] on link "Inbox" at bounding box center [119, 78] width 26 height 14
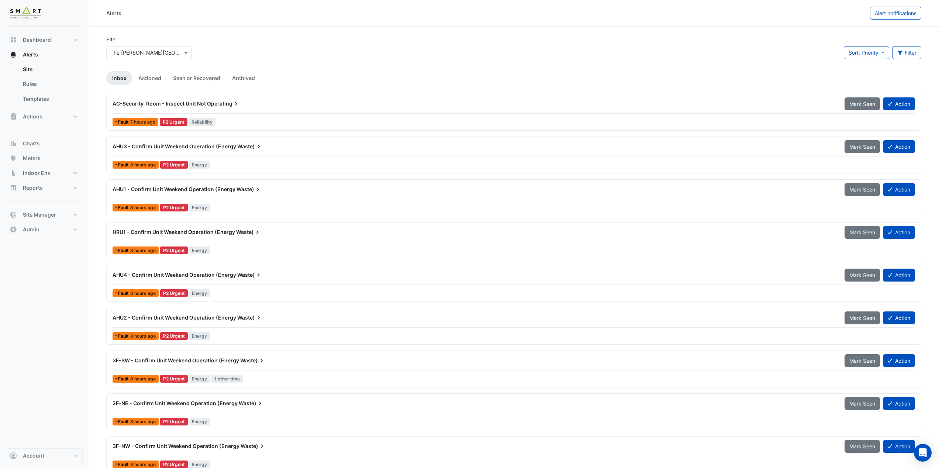
click at [216, 234] on span "HRU1 - Confirm Unit Weekend Operation (Energy" at bounding box center [174, 232] width 123 height 6
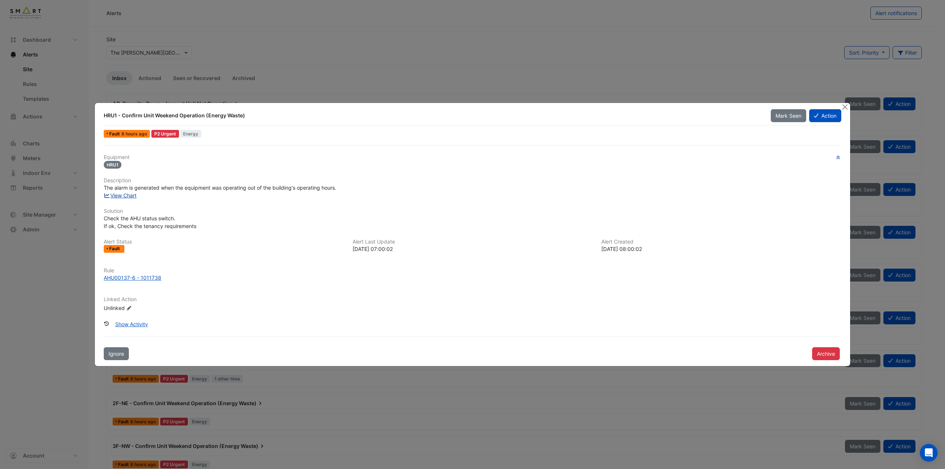
click at [114, 197] on link "View Chart" at bounding box center [120, 195] width 33 height 6
click at [846, 104] on button "Close" at bounding box center [845, 107] width 8 height 8
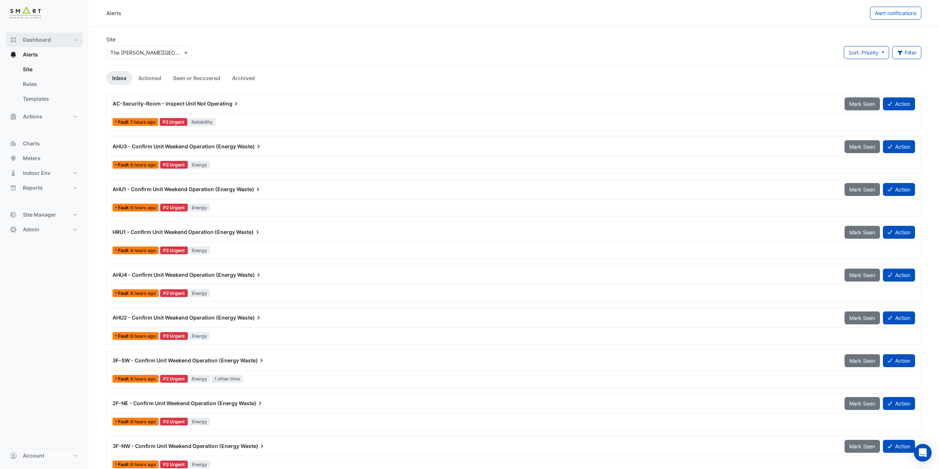
click at [71, 37] on button "Dashboard" at bounding box center [44, 39] width 77 height 15
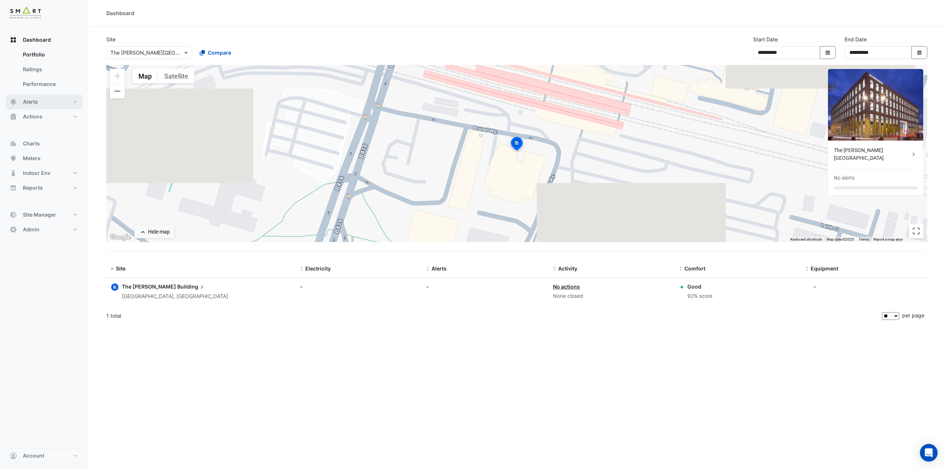
click at [55, 101] on button "Alerts" at bounding box center [44, 101] width 77 height 15
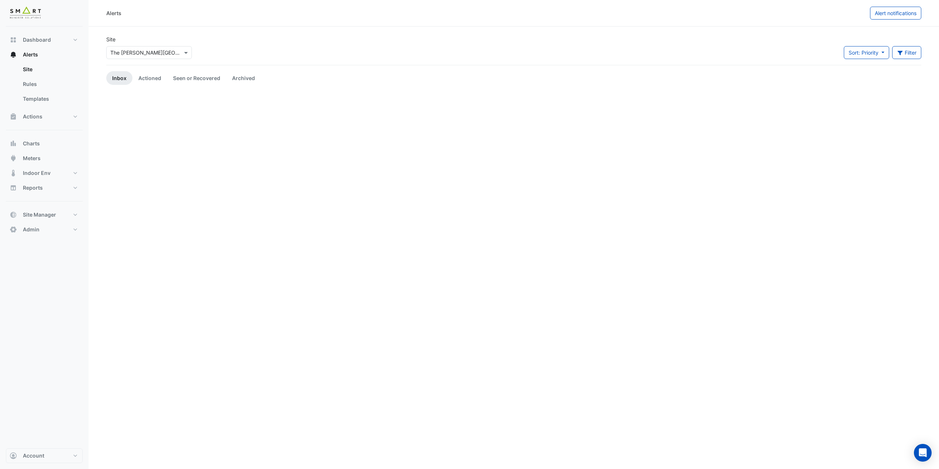
click at [132, 54] on input "text" at bounding box center [141, 53] width 63 height 8
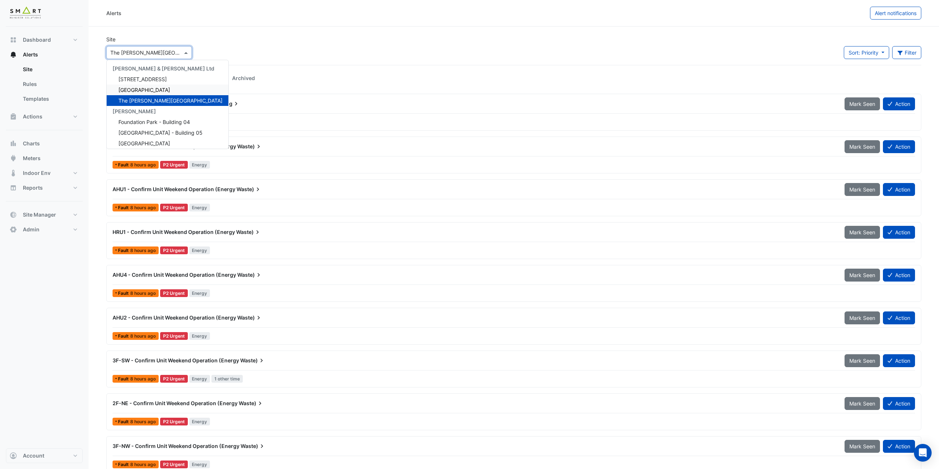
click at [156, 88] on div "Thames Tower" at bounding box center [168, 89] width 122 height 11
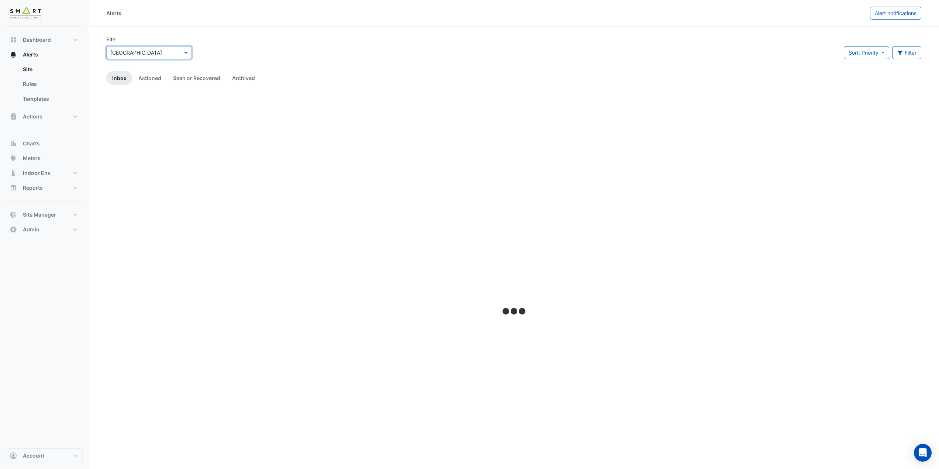
click at [234, 35] on section "Site × Thames Tower Sort: Priority Priority Updated Filter Title Priority Filte…" at bounding box center [514, 279] width 851 height 504
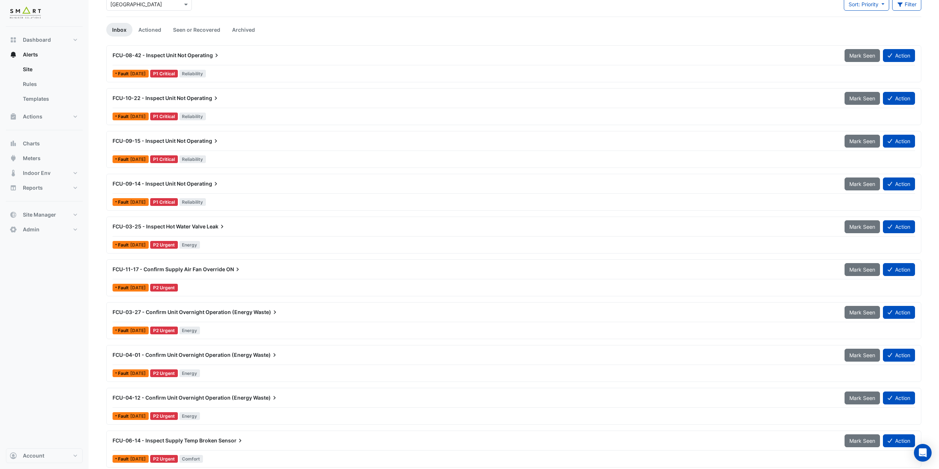
scroll to position [11, 0]
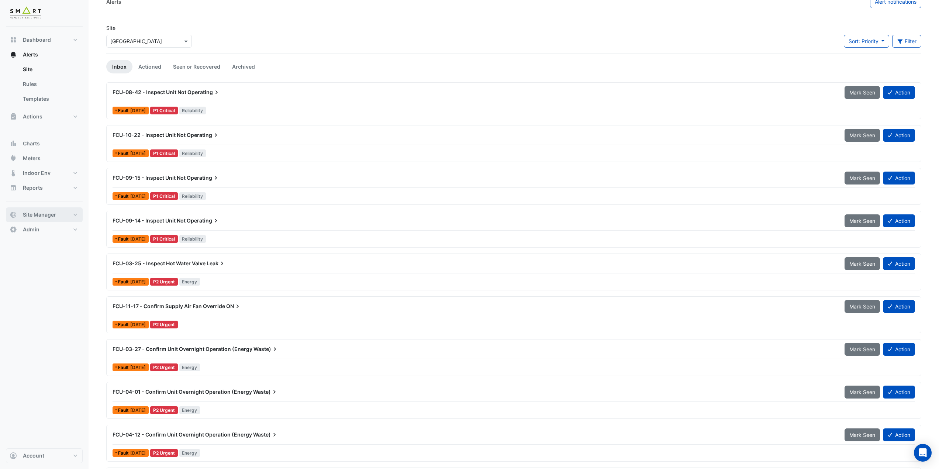
click at [55, 218] on span "Site Manager" at bounding box center [39, 214] width 33 height 7
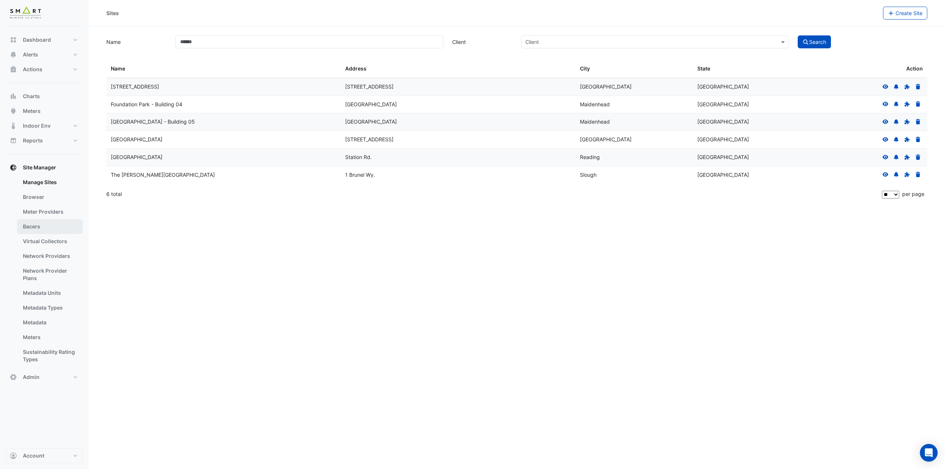
click at [41, 229] on link "Bacers" at bounding box center [50, 226] width 66 height 15
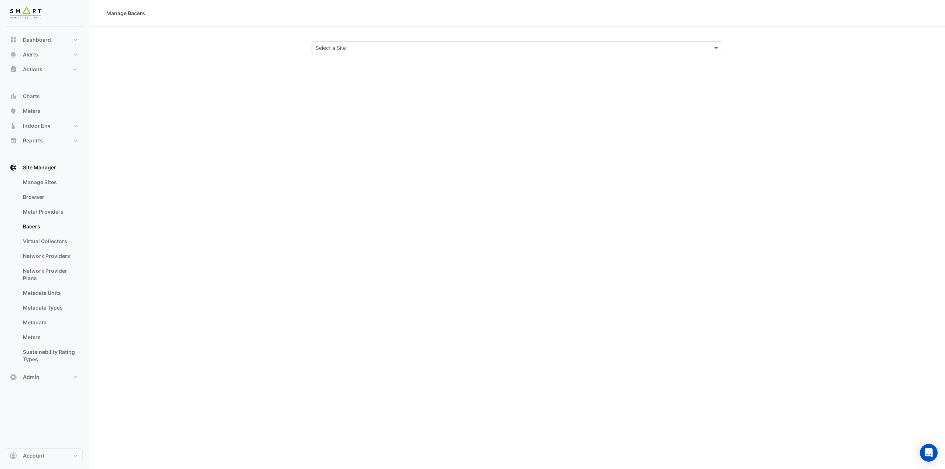
click at [396, 44] on input "text" at bounding box center [508, 48] width 387 height 8
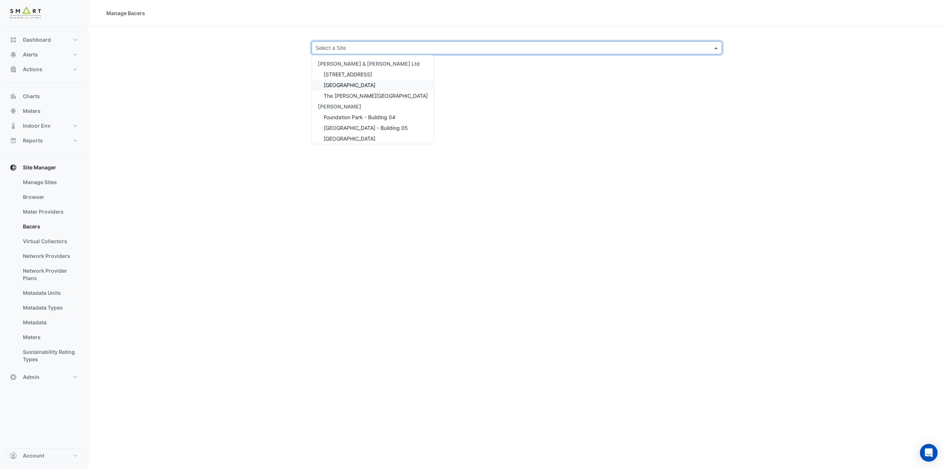
click at [354, 84] on span "Thames Tower" at bounding box center [350, 85] width 52 height 6
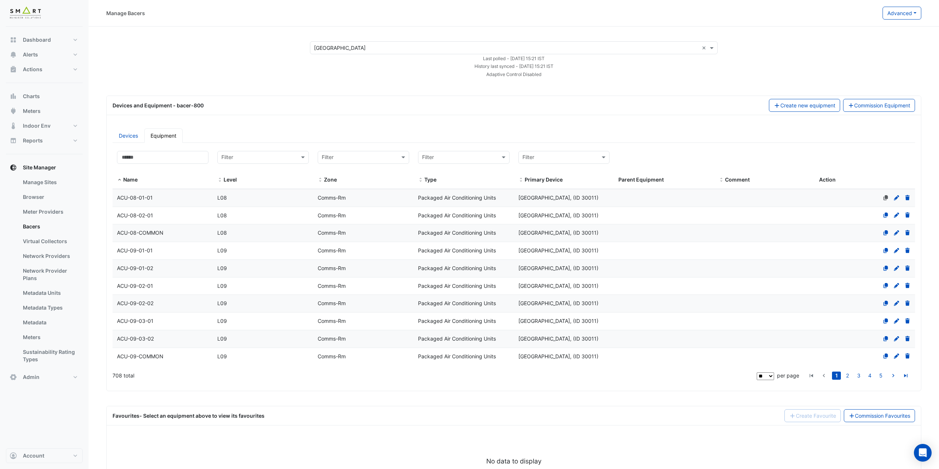
scroll to position [37, 0]
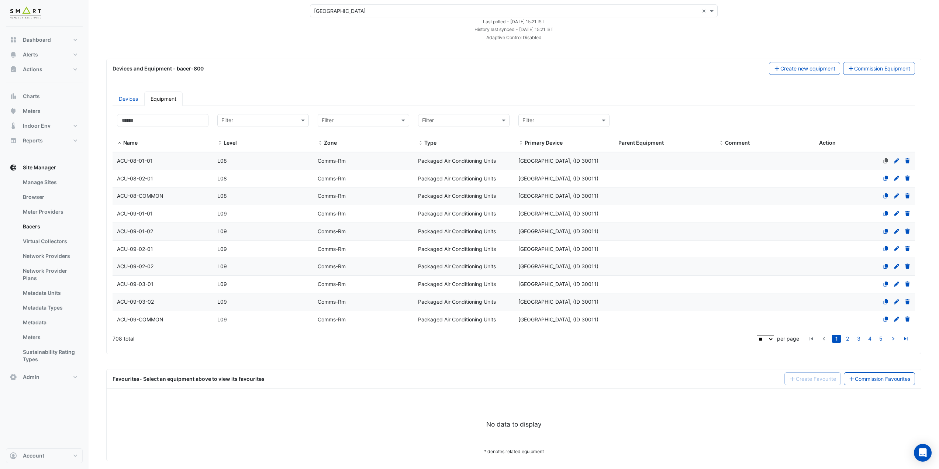
click at [769, 338] on select "** ** ** ***" at bounding box center [765, 339] width 17 height 8
select select "***"
click at [757, 343] on select "** ** ** ***" at bounding box center [765, 339] width 17 height 8
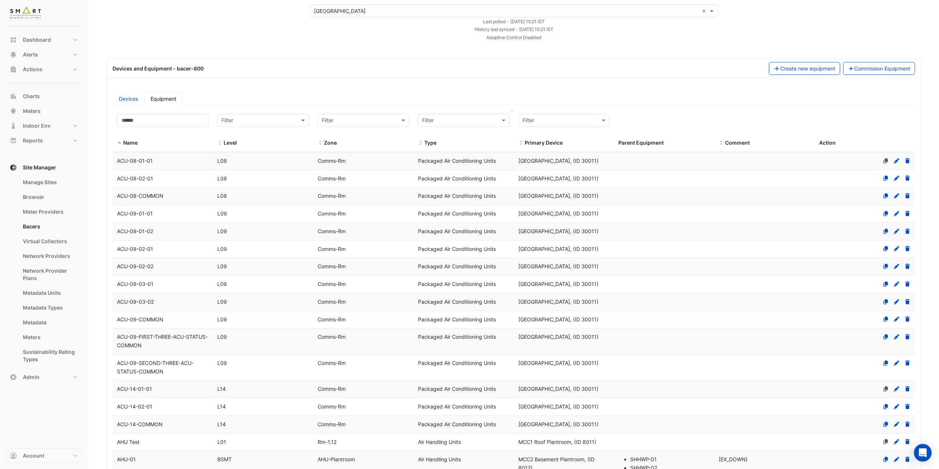
click at [452, 118] on input "text" at bounding box center [456, 121] width 69 height 8
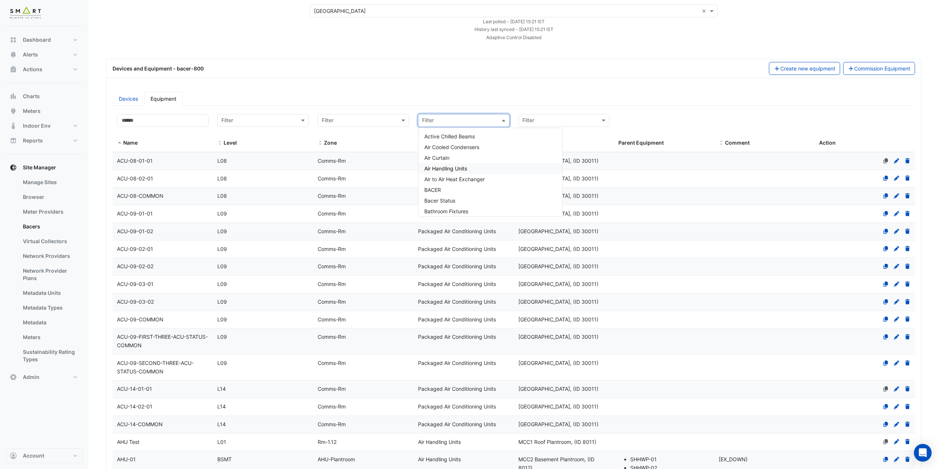
click at [461, 171] on span "Air Handling Units" at bounding box center [445, 168] width 43 height 6
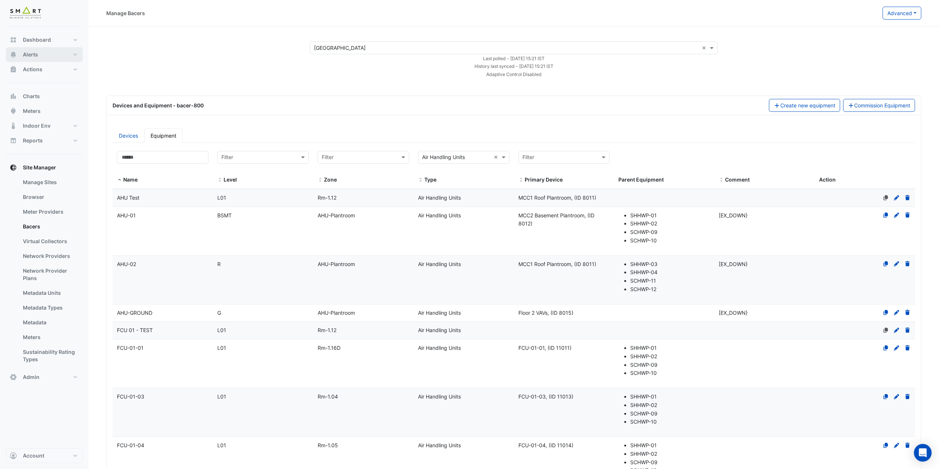
click at [60, 54] on button "Alerts" at bounding box center [44, 54] width 77 height 15
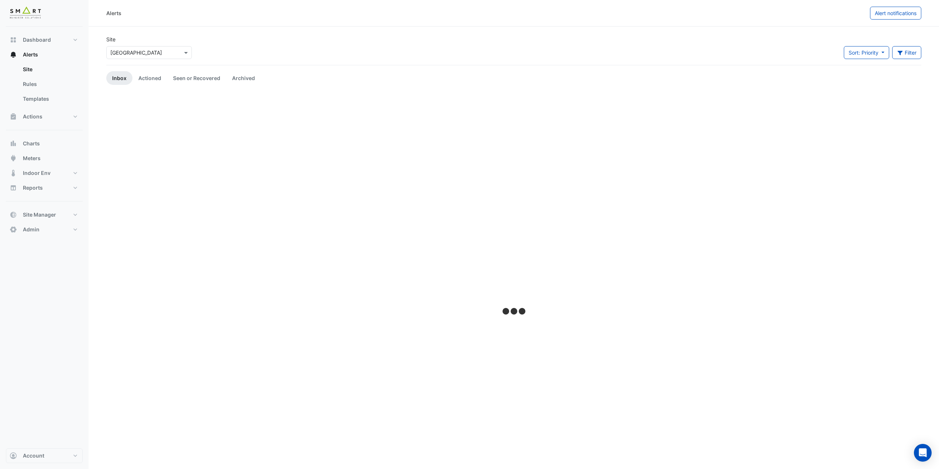
click at [135, 47] on div "× Thames Tower" at bounding box center [149, 52] width 86 height 13
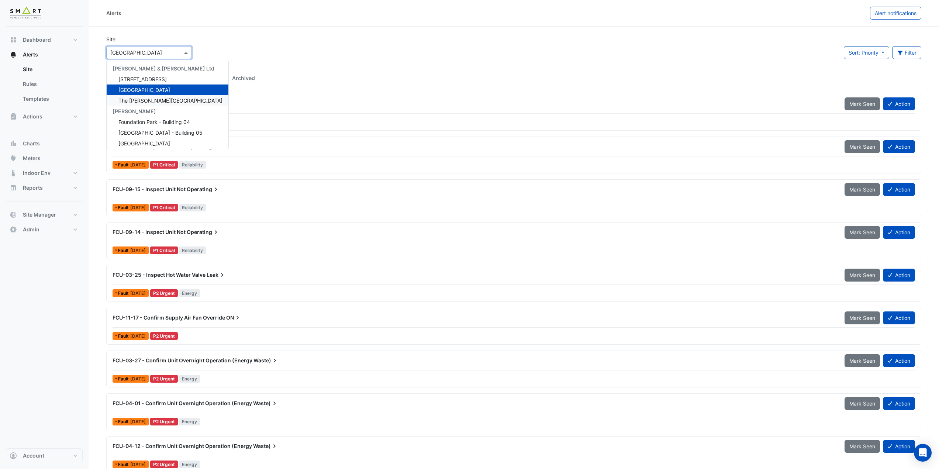
click at [166, 104] on div "The Porter Building" at bounding box center [168, 100] width 122 height 11
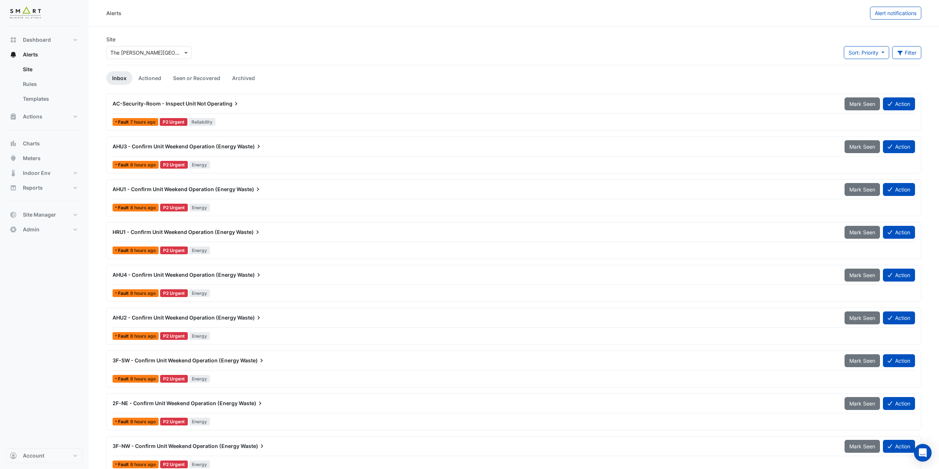
click at [231, 48] on div "Site × The Porter Building Sort: Priority Priority Updated Filter Title Priorit…" at bounding box center [514, 50] width 824 height 30
click at [62, 191] on button "Reports" at bounding box center [44, 187] width 77 height 15
select select "***"
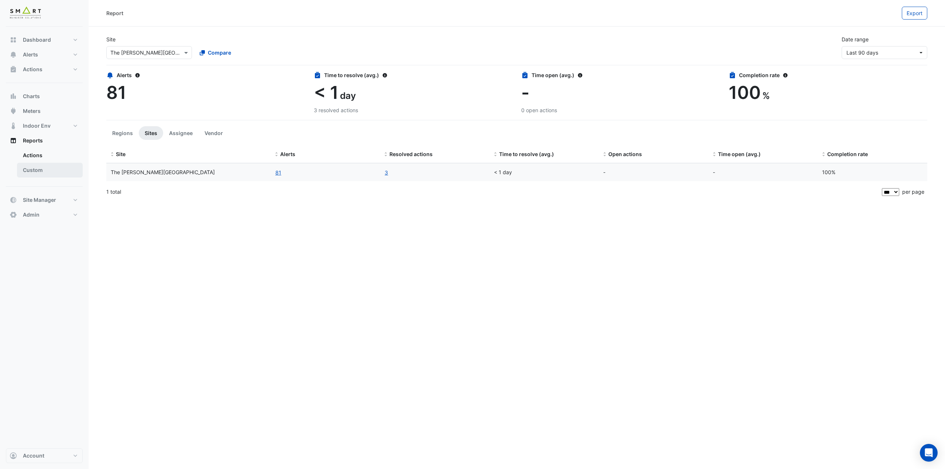
click at [39, 173] on link "Custom" at bounding box center [50, 170] width 66 height 15
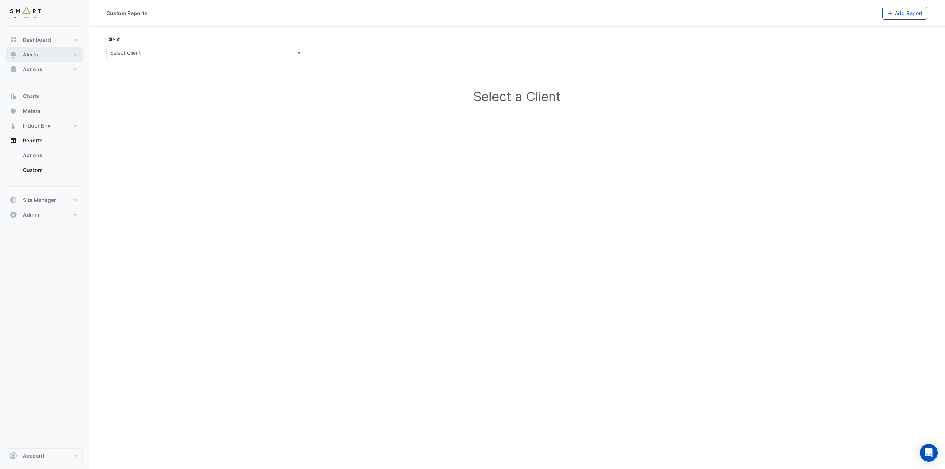
click at [42, 55] on button "Alerts" at bounding box center [44, 54] width 77 height 15
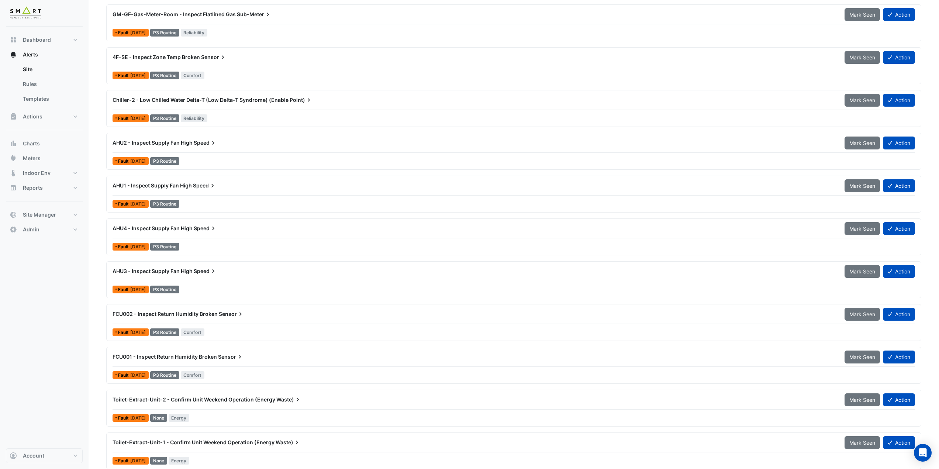
scroll to position [1508, 0]
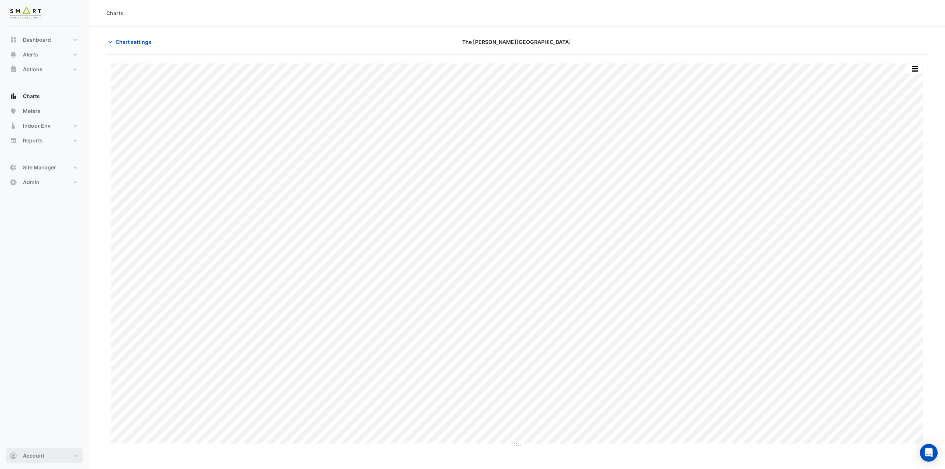
click at [55, 461] on button "Account" at bounding box center [44, 455] width 77 height 15
click at [38, 440] on link "Sign Out" at bounding box center [44, 437] width 70 height 15
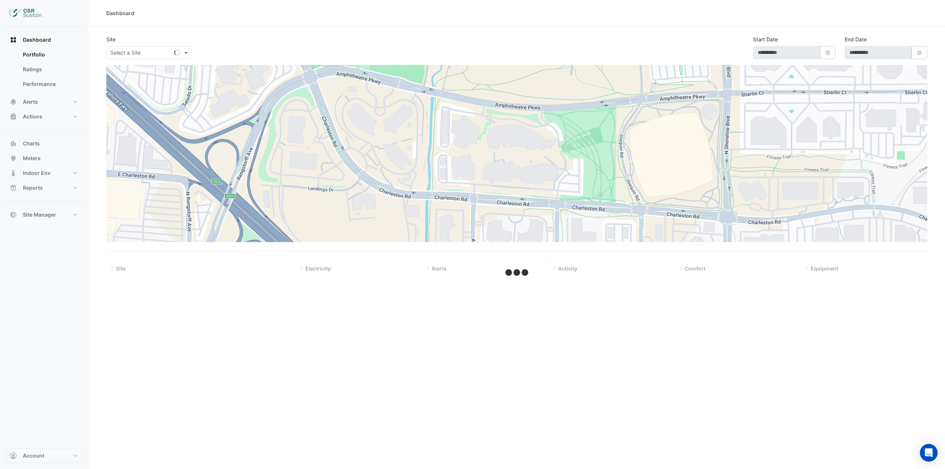
type input "**********"
select select "***"
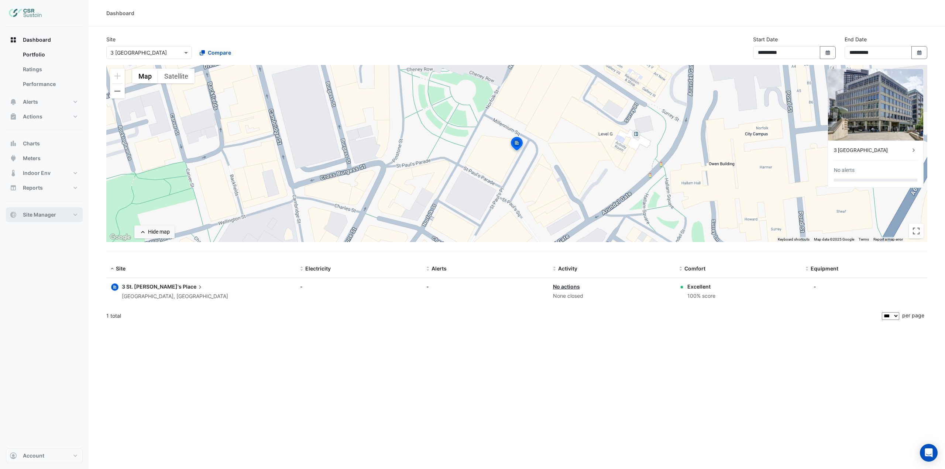
click at [51, 213] on span "Site Manager" at bounding box center [39, 214] width 33 height 7
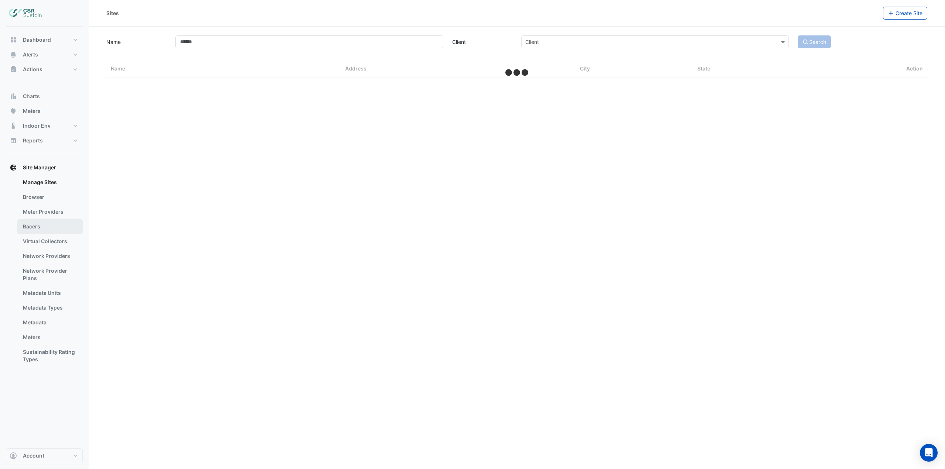
click at [49, 223] on link "Bacers" at bounding box center [50, 226] width 66 height 15
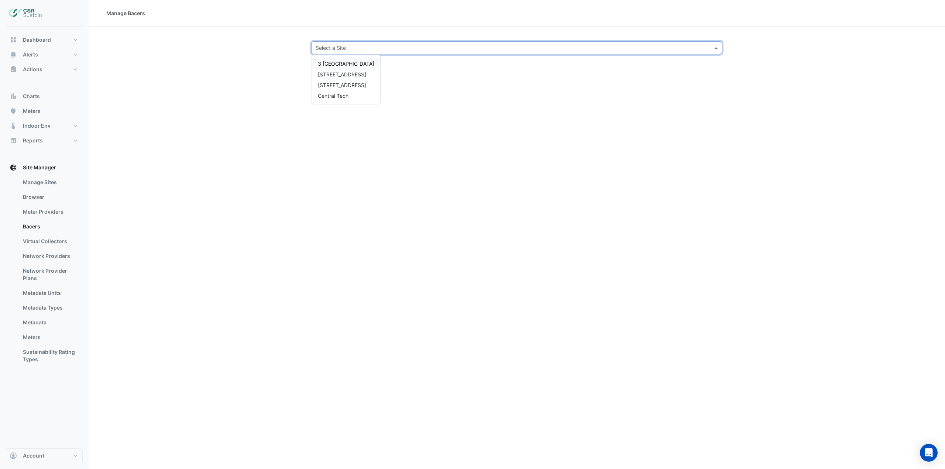
click at [342, 49] on input "text" at bounding box center [508, 48] width 387 height 8
click at [351, 81] on div "8 Exchange Quay" at bounding box center [346, 85] width 68 height 11
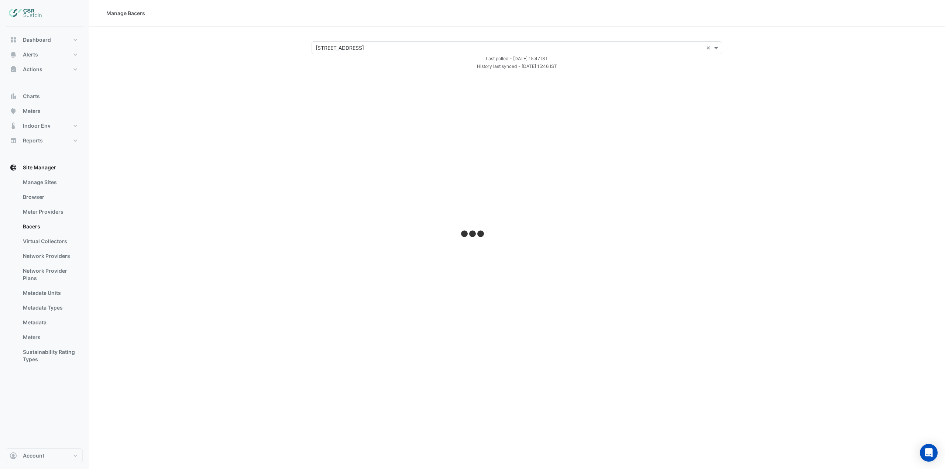
select select "***"
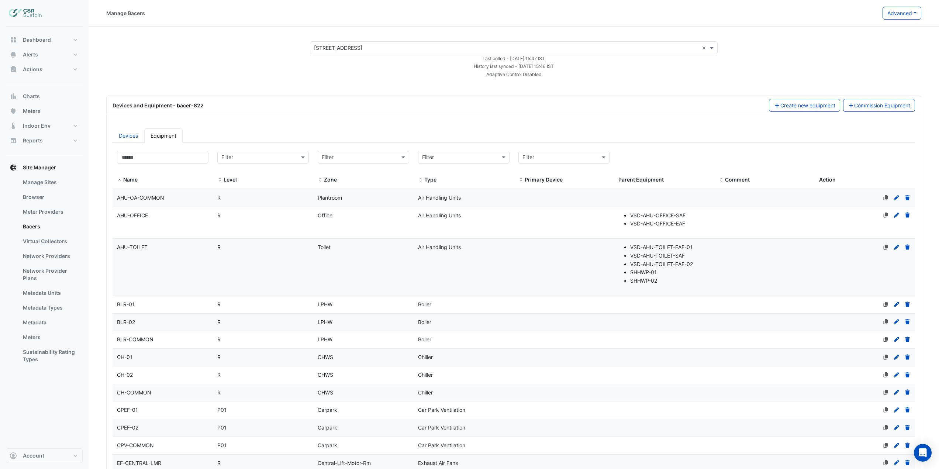
click at [894, 18] on button "Advanced" at bounding box center [902, 13] width 39 height 13
click at [871, 62] on span "Configure bacer-822" at bounding box center [865, 61] width 50 height 6
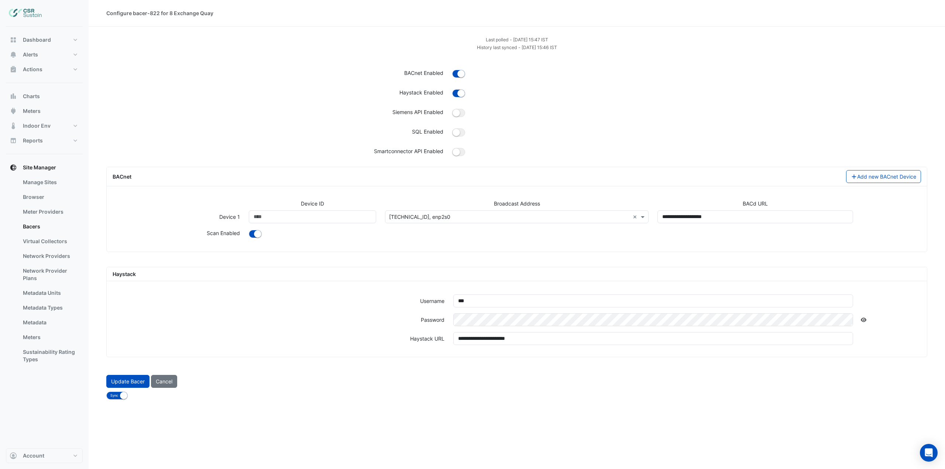
click at [863, 321] on icon at bounding box center [863, 319] width 7 height 5
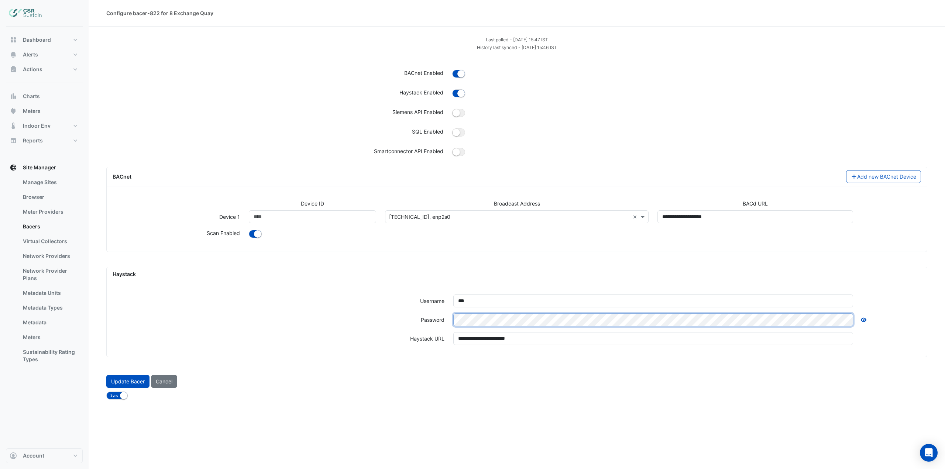
click at [423, 322] on div "Password" at bounding box center [516, 322] width 817 height 19
click at [378, 320] on div "Password" at bounding box center [516, 322] width 817 height 19
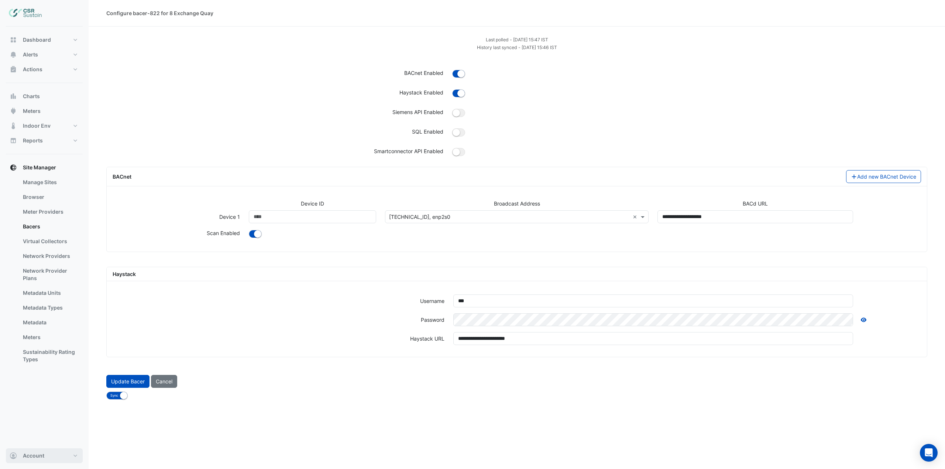
drag, startPoint x: 52, startPoint y: 459, endPoint x: 47, endPoint y: 453, distance: 7.6
click at [52, 459] on button "Account" at bounding box center [44, 455] width 77 height 15
click at [39, 439] on link "Sign Out" at bounding box center [44, 437] width 70 height 15
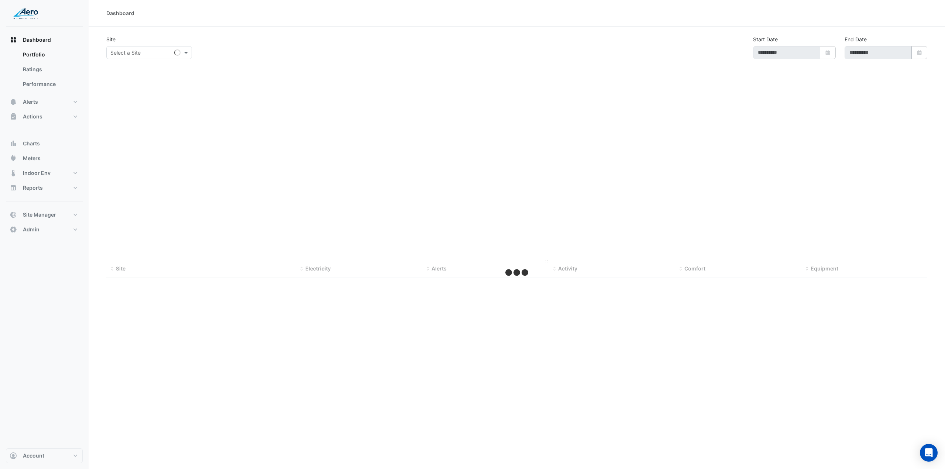
select select "***"
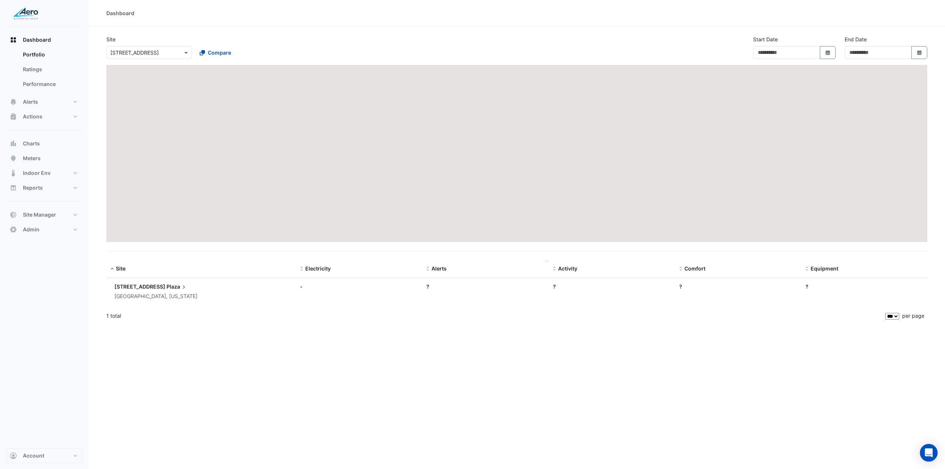
type input "**********"
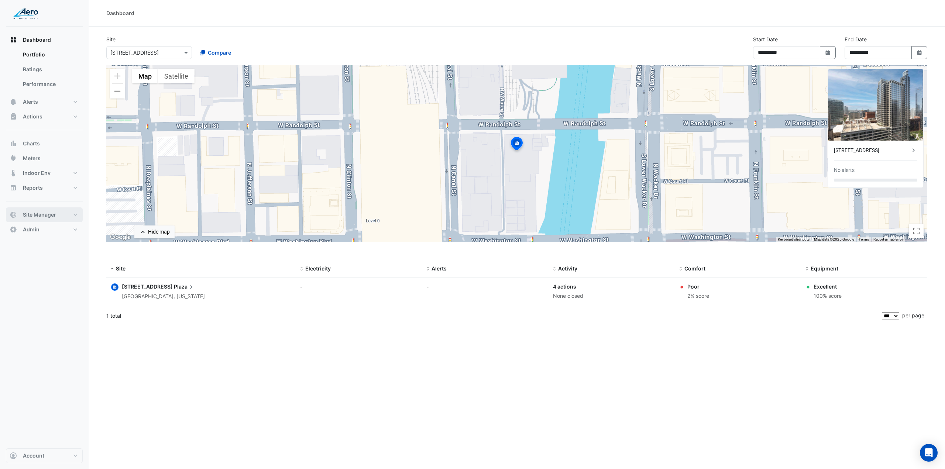
click at [68, 217] on button "Site Manager" at bounding box center [44, 214] width 77 height 15
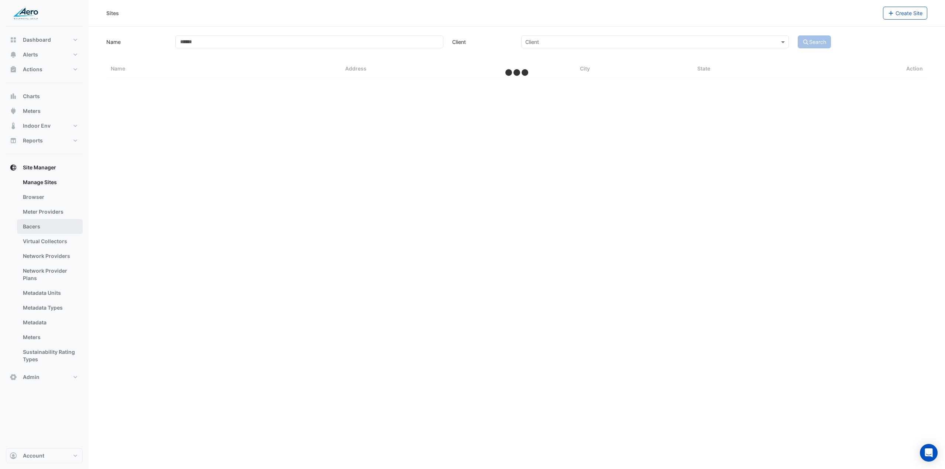
select select "***"
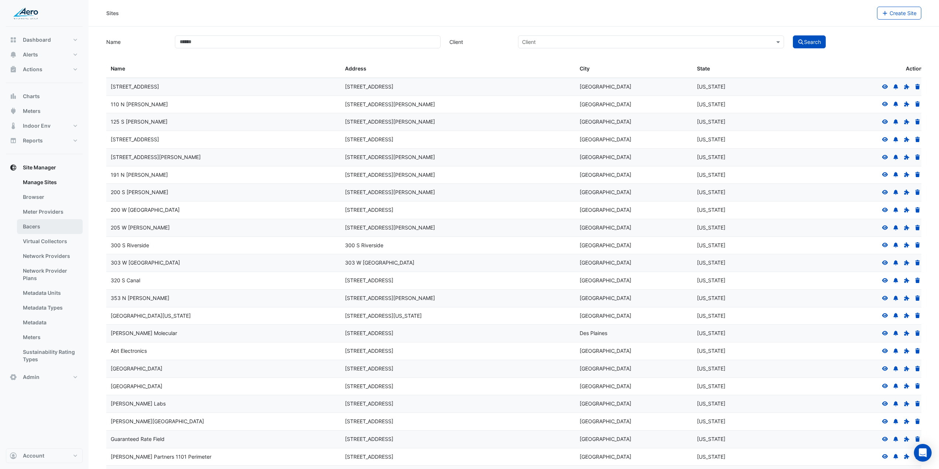
click at [60, 225] on link "Bacers" at bounding box center [50, 226] width 66 height 15
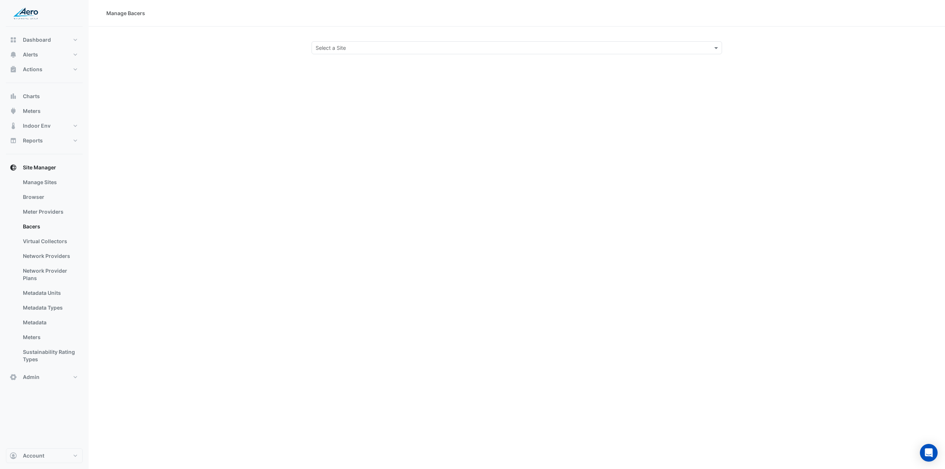
click at [327, 47] on input "text" at bounding box center [508, 48] width 387 height 8
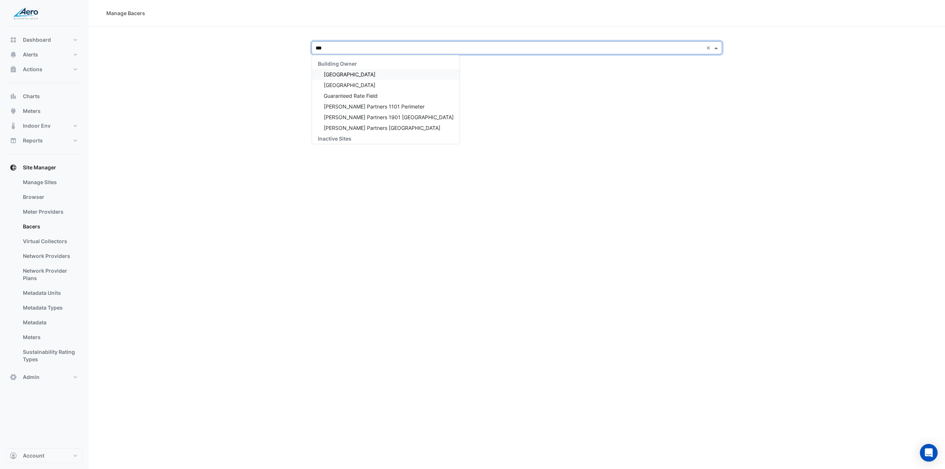
type input "****"
click at [337, 72] on span "Test Site" at bounding box center [334, 74] width 21 height 6
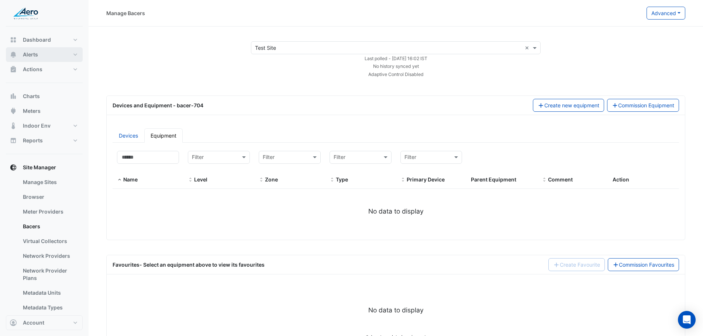
click at [34, 55] on span "Alerts" at bounding box center [30, 54] width 15 height 7
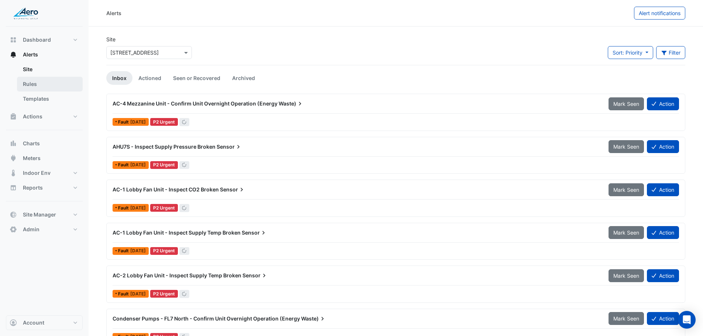
click at [35, 83] on link "Rules" at bounding box center [50, 84] width 66 height 15
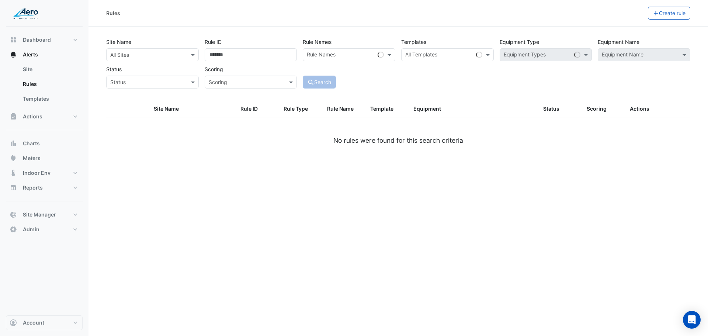
click at [160, 51] on input "text" at bounding box center [145, 55] width 70 height 8
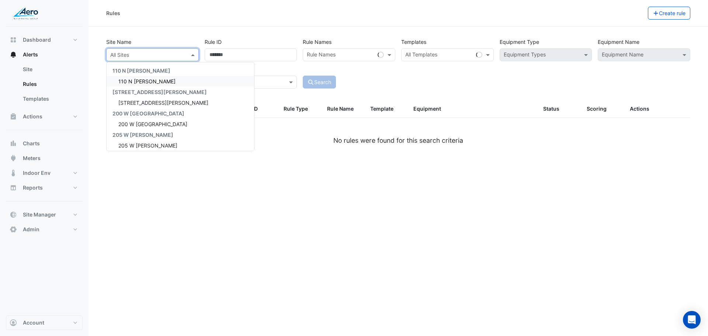
click at [162, 82] on div "110 N [PERSON_NAME]" at bounding box center [181, 81] width 148 height 11
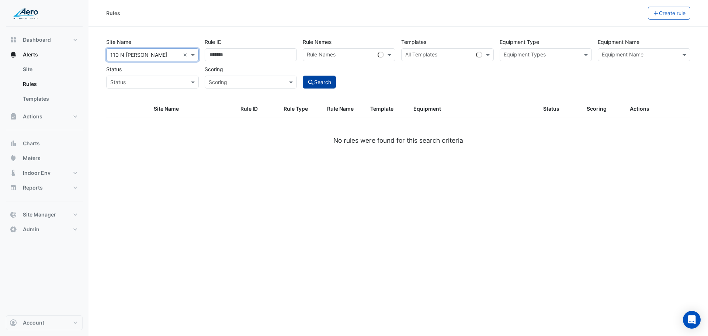
click at [321, 82] on button "Search" at bounding box center [319, 82] width 33 height 13
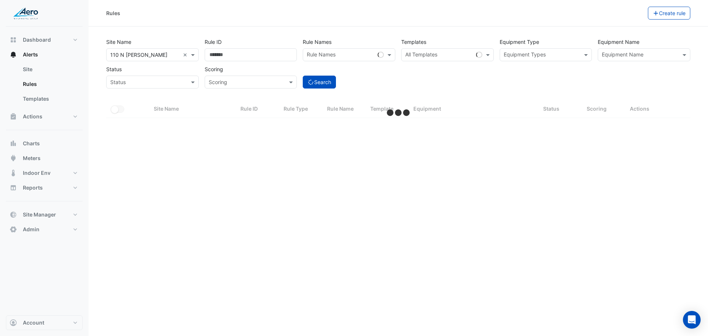
select select "***"
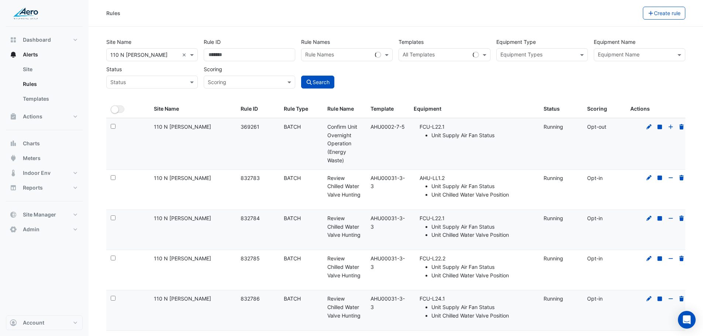
click at [615, 54] on input "text" at bounding box center [635, 56] width 75 height 8
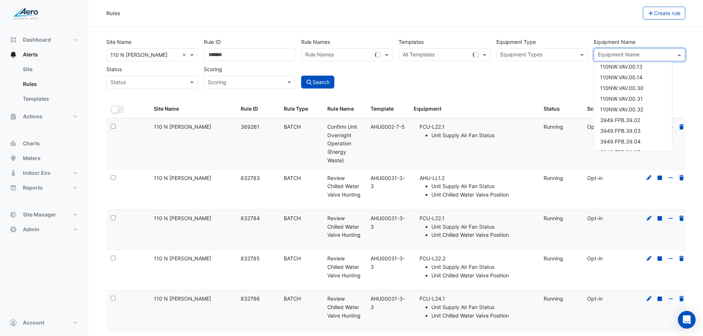
scroll to position [111, 0]
click at [626, 78] on span "110NW.VAV.00.05" at bounding box center [622, 78] width 44 height 6
click at [627, 89] on span "110NW.VAV.00.06" at bounding box center [622, 88] width 44 height 6
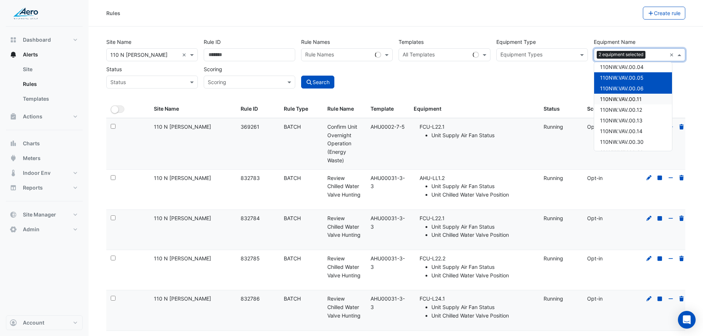
click at [630, 104] on div "110NW.VAV.00.11" at bounding box center [633, 99] width 78 height 11
click at [627, 113] on span "110NW.VAV.00.12" at bounding box center [621, 110] width 42 height 6
click at [631, 118] on span "110NW.VAV.00.13" at bounding box center [621, 120] width 42 height 6
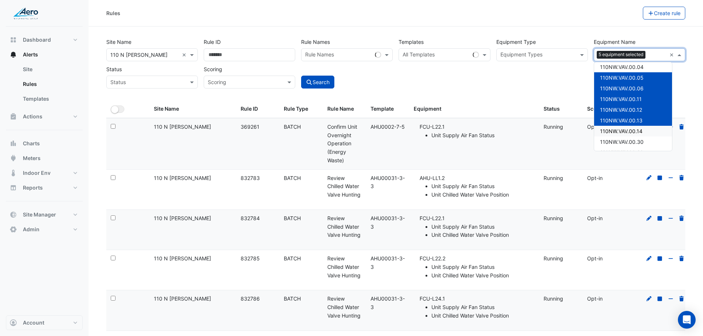
click at [631, 133] on span "110NW.VAV.00.14" at bounding box center [621, 131] width 42 height 6
drag, startPoint x: 513, startPoint y: 69, endPoint x: 488, endPoint y: 76, distance: 26.4
click at [513, 70] on div "Site Name × [STREET_ADDRESS][PERSON_NAME] × Rule ID Rule Names Rule Names Templ…" at bounding box center [395, 61] width 585 height 55
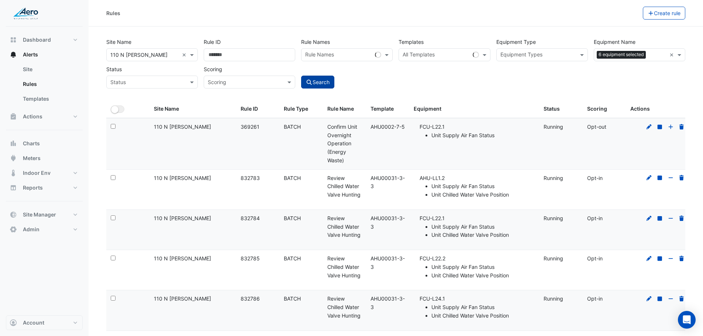
click at [328, 82] on button "Search" at bounding box center [317, 82] width 33 height 13
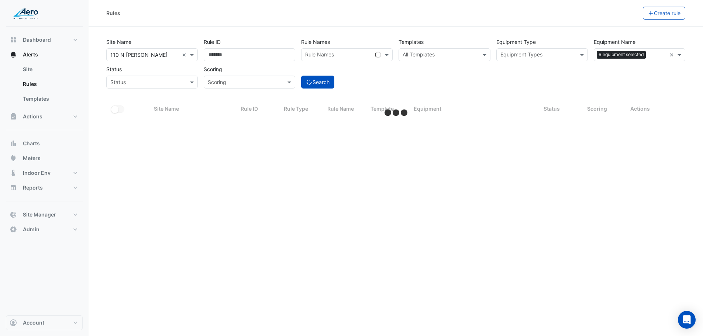
select select "***"
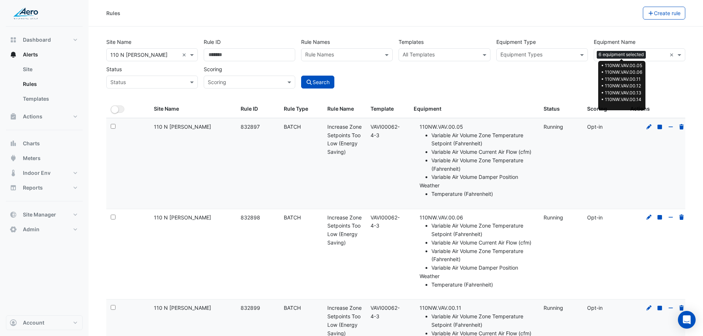
click at [636, 54] on span "6 equipment selected" at bounding box center [621, 54] width 49 height 7
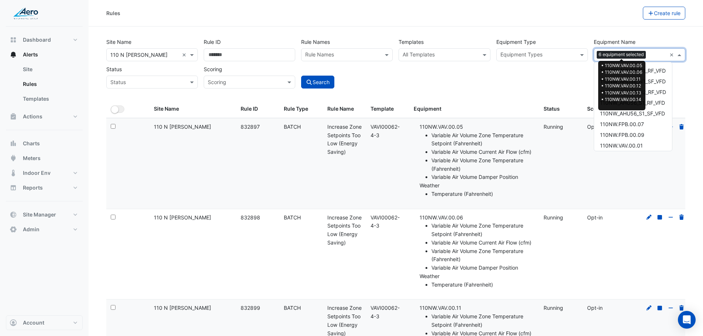
scroll to position [174, 0]
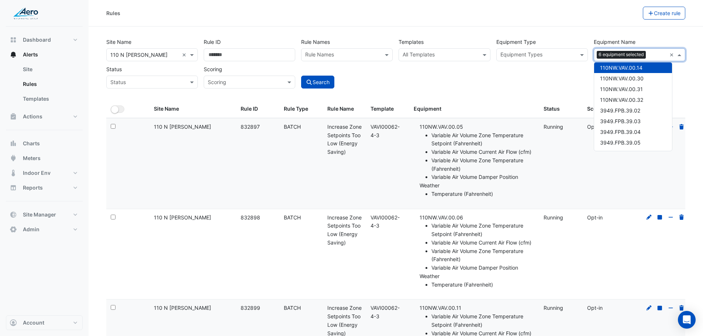
click at [543, 65] on div "Site Name × [STREET_ADDRESS][PERSON_NAME] × Rule ID Rule Names Rule Names Templ…" at bounding box center [395, 61] width 585 height 55
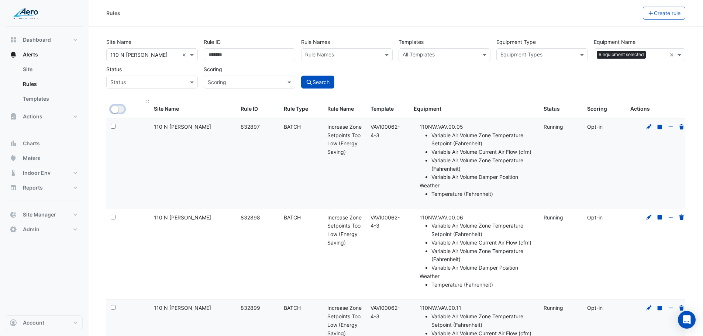
click at [117, 111] on small "button" at bounding box center [114, 109] width 7 height 7
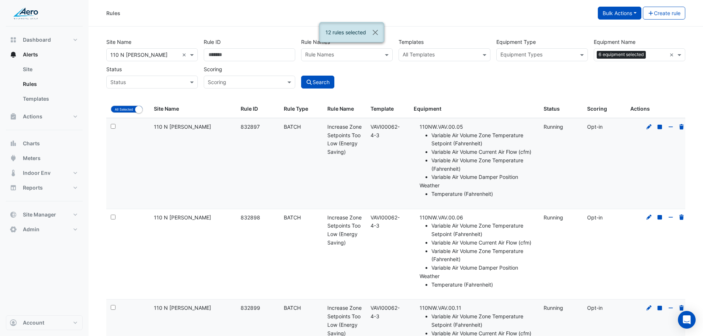
click at [630, 14] on button "Bulk Actions" at bounding box center [620, 13] width 44 height 13
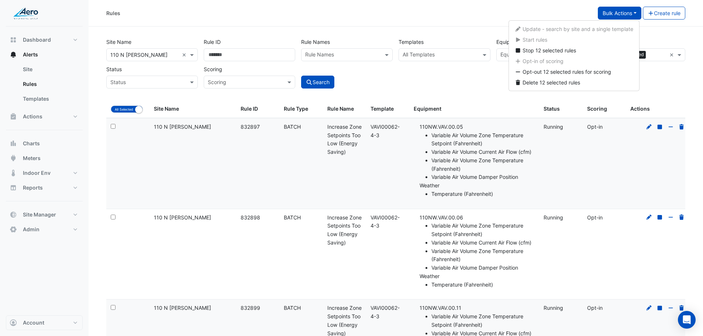
click at [468, 84] on div "Site Name × [STREET_ADDRESS][PERSON_NAME] × Rule ID Rule Names Rule Names Templ…" at bounding box center [395, 61] width 585 height 55
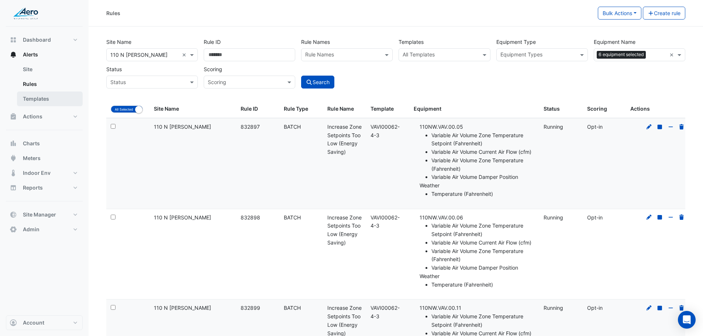
click at [33, 94] on link "Templates" at bounding box center [50, 99] width 66 height 15
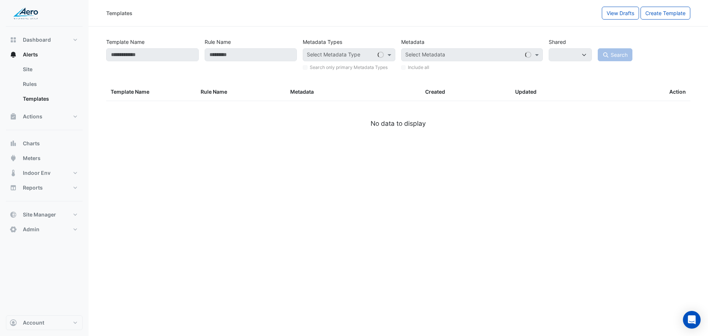
select select
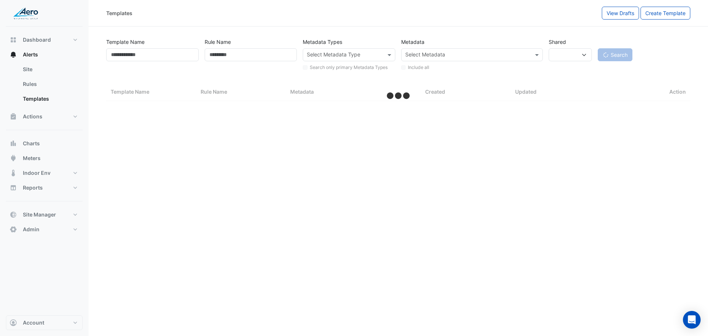
select select "***"
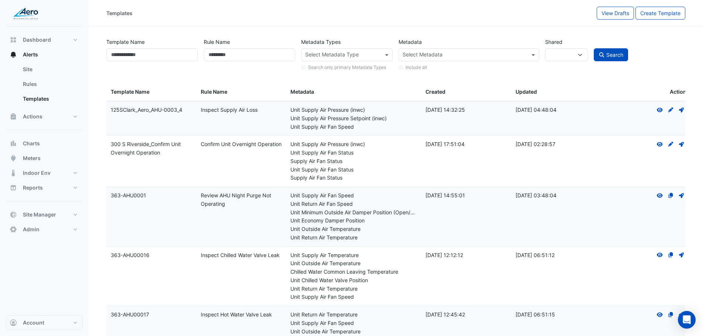
click at [356, 55] on input "text" at bounding box center [342, 56] width 75 height 8
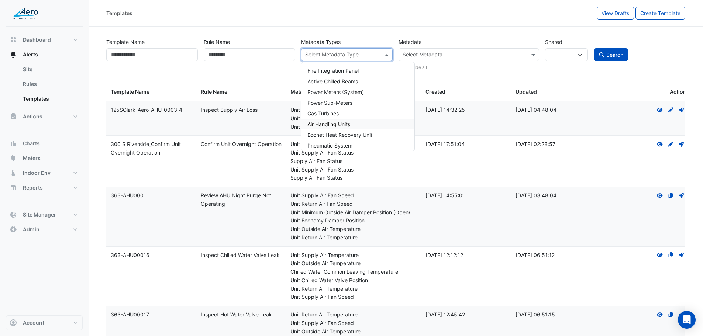
click at [360, 123] on div "Air Handling Units" at bounding box center [357, 124] width 113 height 11
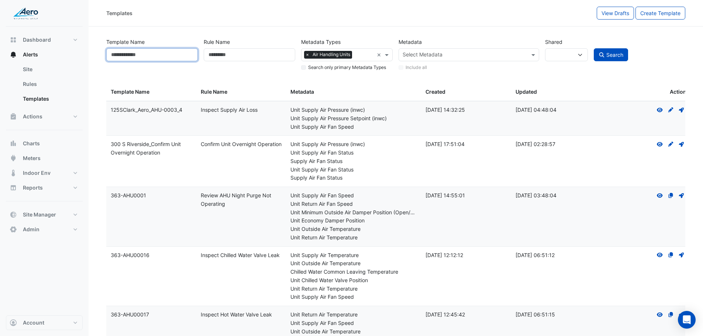
click at [166, 54] on input "Template Name" at bounding box center [152, 54] width 92 height 13
type input "*********"
click at [622, 53] on span "Search" at bounding box center [614, 55] width 17 height 6
select select
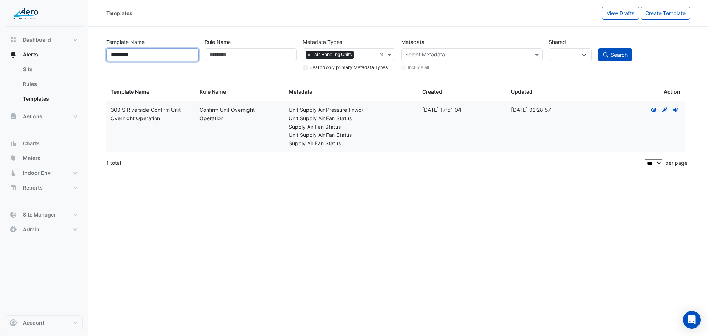
click at [121, 52] on input "*********" at bounding box center [152, 54] width 93 height 13
click at [122, 54] on input "*********" at bounding box center [152, 54] width 93 height 13
type input "**********"
click at [613, 51] on button "Search" at bounding box center [615, 54] width 35 height 13
select select
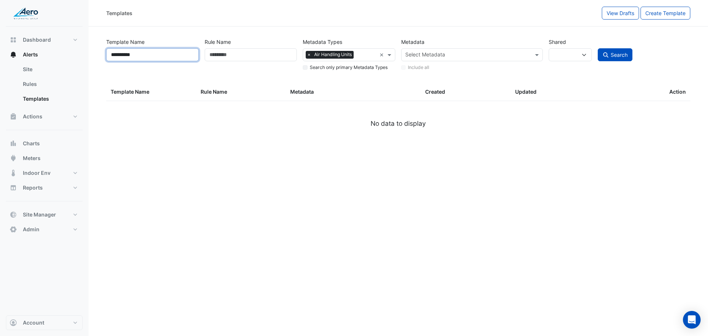
click at [124, 55] on input "**********" at bounding box center [152, 54] width 93 height 13
type input "**********"
click at [606, 55] on icon "submit" at bounding box center [606, 54] width 7 height 5
select select
drag, startPoint x: 172, startPoint y: 56, endPoint x: 0, endPoint y: 75, distance: 173.3
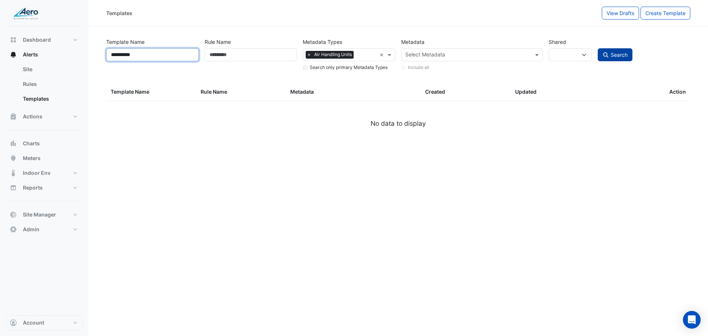
click at [0, 75] on div "**********" at bounding box center [354, 168] width 708 height 336
click at [225, 57] on input "Rule Name" at bounding box center [251, 54] width 93 height 13
type input "*********"
click at [624, 56] on span "Search" at bounding box center [619, 55] width 17 height 6
select select
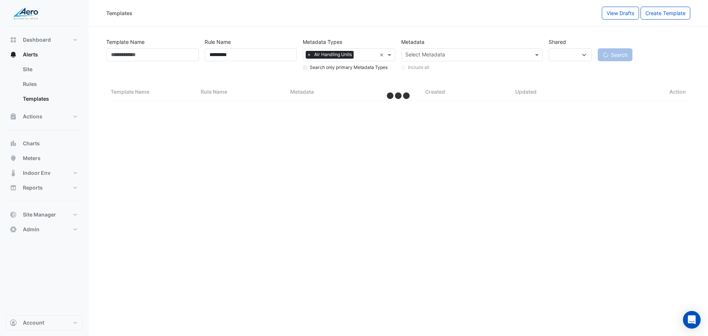
select select "***"
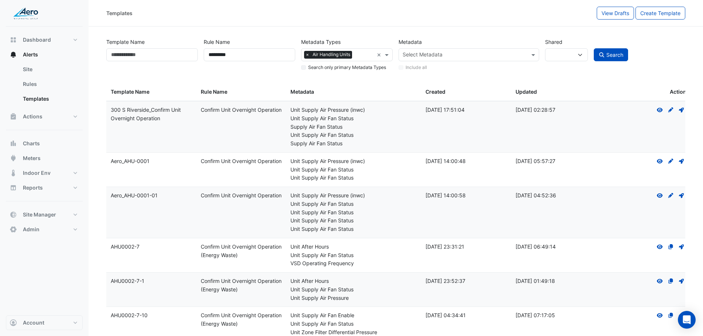
click at [459, 55] on input "text" at bounding box center [465, 56] width 124 height 8
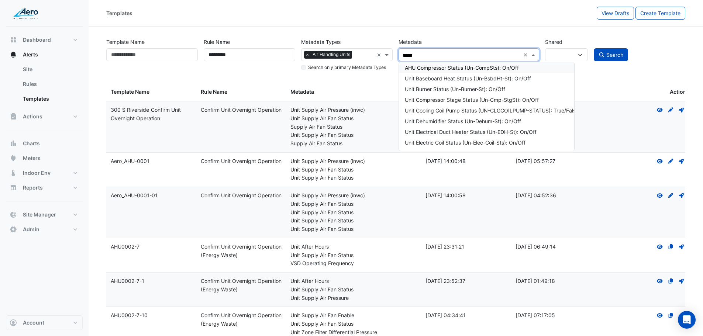
type input "******"
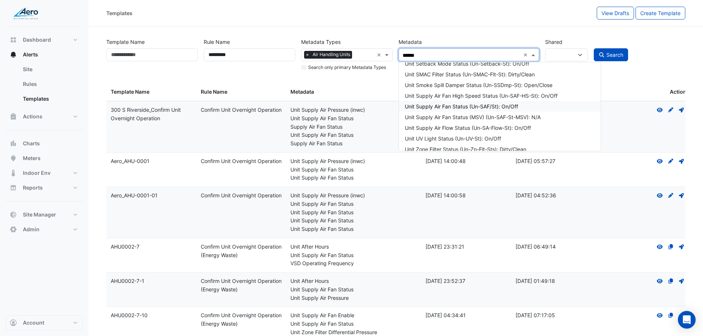
click at [480, 106] on div "Unit Supply Air Fan Status (Un-SAF/St): On/Off" at bounding box center [500, 107] width 190 height 8
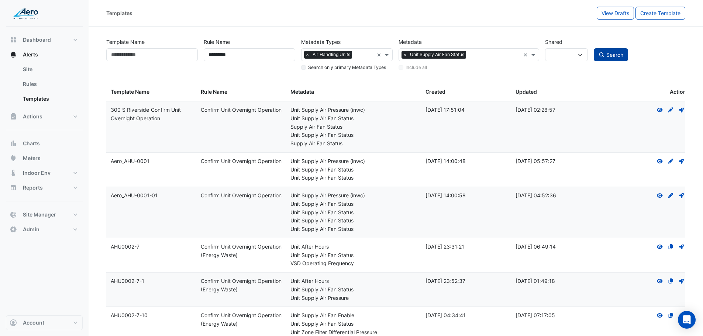
click at [611, 54] on span "Search" at bounding box center [614, 55] width 17 height 6
select select
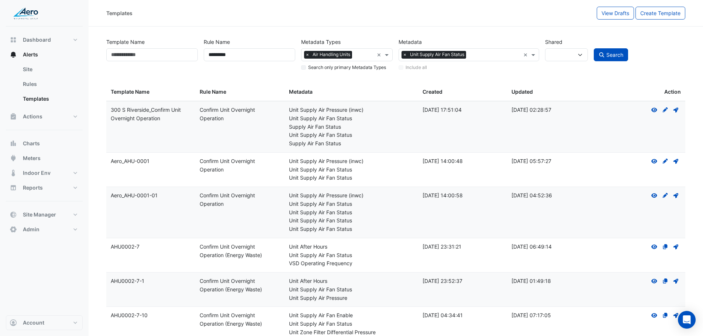
click at [482, 52] on input "text" at bounding box center [494, 56] width 51 height 8
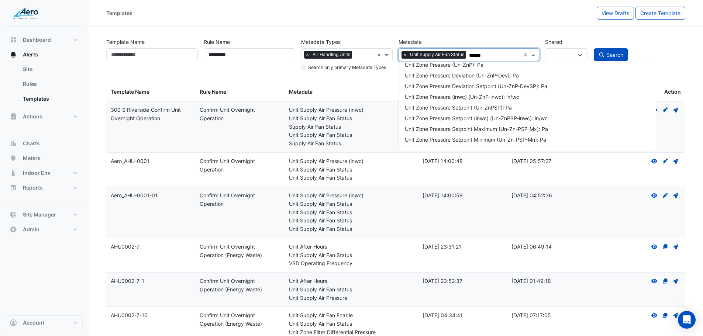
scroll to position [816, 0]
type input "********"
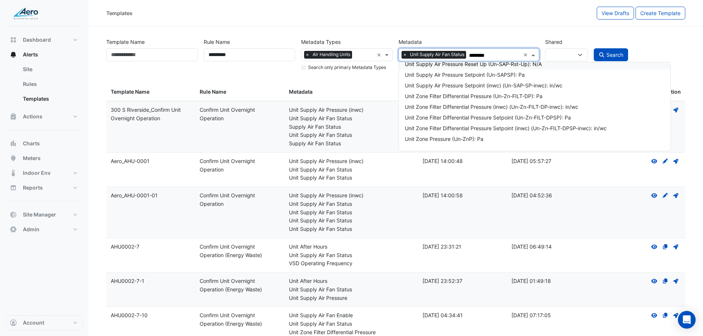
scroll to position [669, 0]
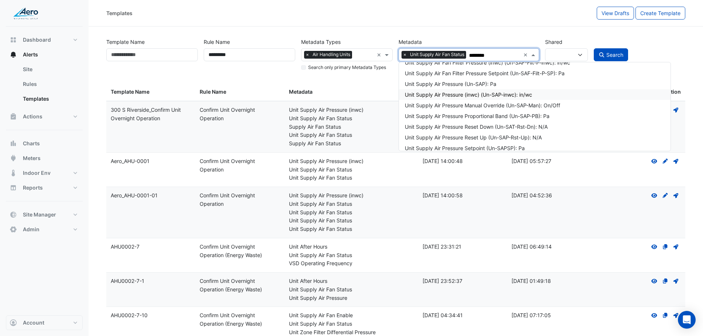
click at [523, 92] on div "Unit Supply Air Pressure (inwc) (Un-SAP-inwc): in/wc" at bounding box center [534, 95] width 259 height 8
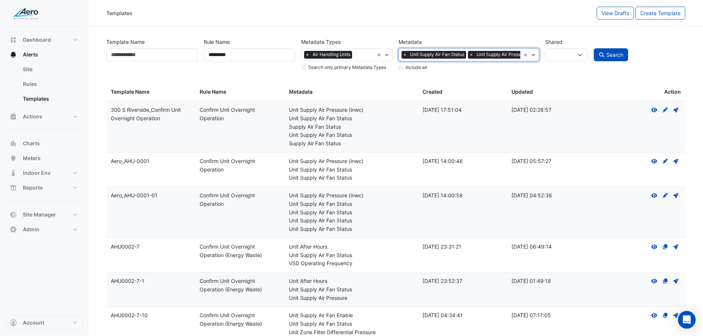
click at [629, 47] on div "Search" at bounding box center [639, 53] width 97 height 36
click at [614, 52] on span "Search" at bounding box center [614, 55] width 17 height 6
select select
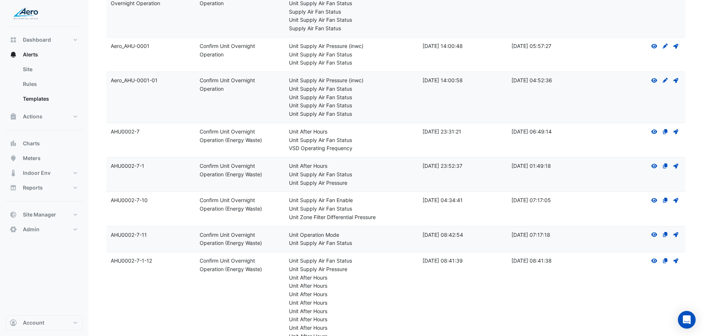
scroll to position [111, 0]
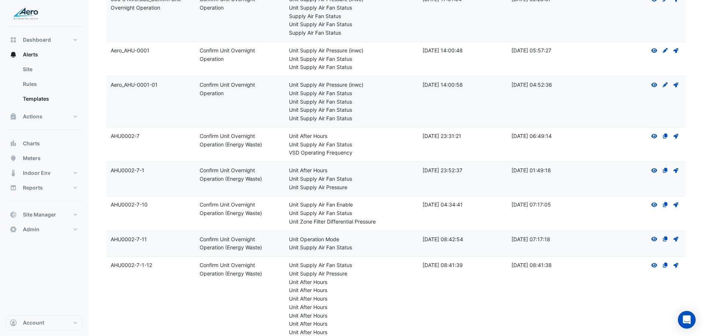
drag, startPoint x: 149, startPoint y: 239, endPoint x: 111, endPoint y: 237, distance: 38.1
click at [111, 237] on div "Template Name: AHU0002-7-11" at bounding box center [151, 239] width 80 height 8
copy div "AHU0002-7-11"
click at [51, 84] on link "Rules" at bounding box center [50, 84] width 66 height 15
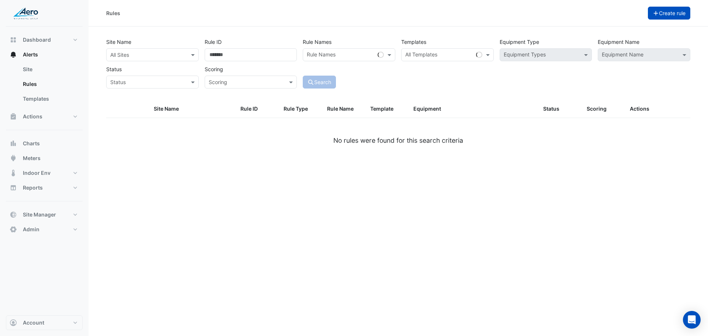
click at [660, 13] on button "Create rule" at bounding box center [669, 13] width 43 height 13
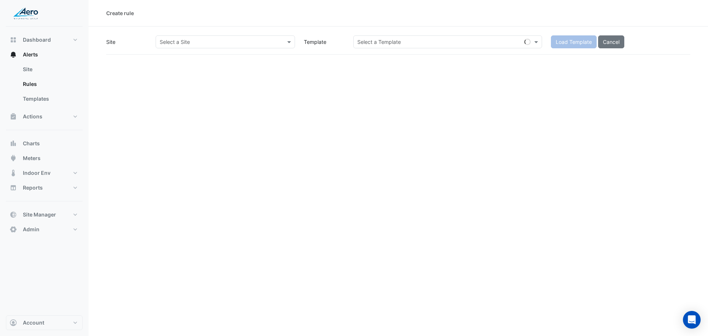
click at [243, 38] on input "text" at bounding box center [218, 42] width 117 height 8
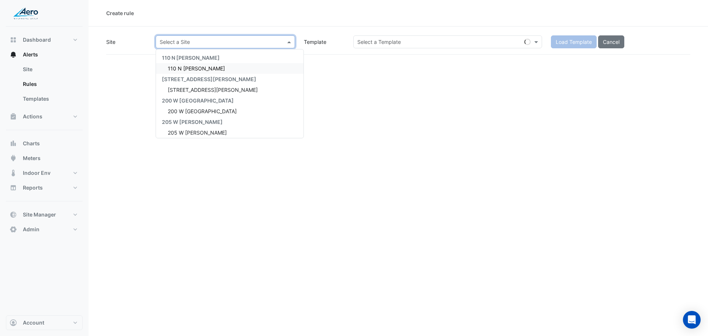
click at [184, 66] on span "110 N [PERSON_NAME]" at bounding box center [196, 68] width 57 height 6
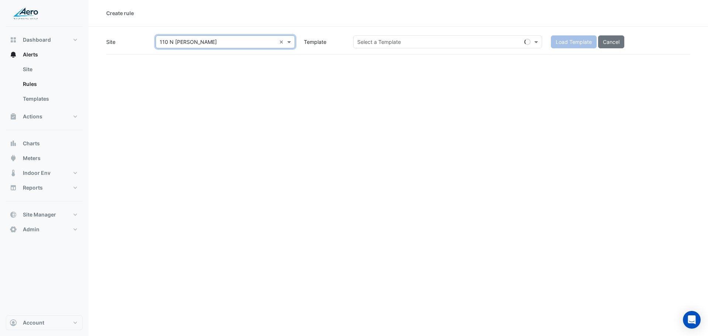
click at [401, 42] on input "text" at bounding box center [441, 42] width 166 height 8
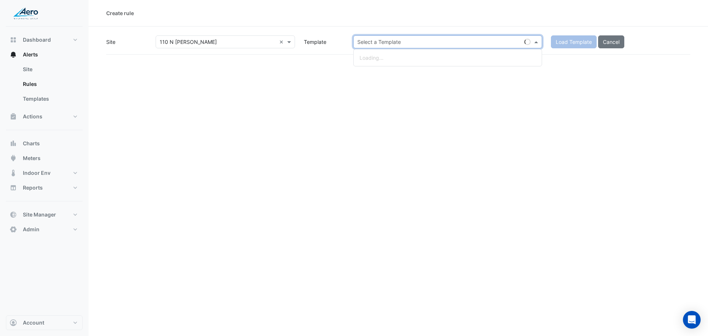
paste input "**********"
type input "**********"
click at [436, 61] on div "AHU0002-7-11 - Confirm Unit Overnight Operation (Energy Waste)" at bounding box center [448, 58] width 177 height 8
click at [384, 55] on div "**********" at bounding box center [398, 44] width 584 height 19
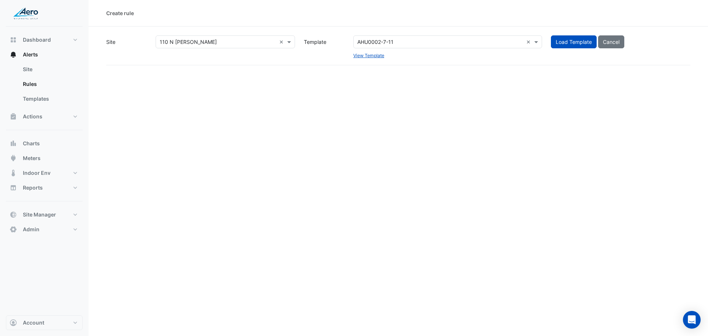
click at [440, 69] on div "Create rule Site × 110 N [PERSON_NAME] × Template AHU0002-7-11 × View Template …" at bounding box center [399, 168] width 620 height 336
click at [573, 45] on button "Load Template" at bounding box center [574, 41] width 46 height 13
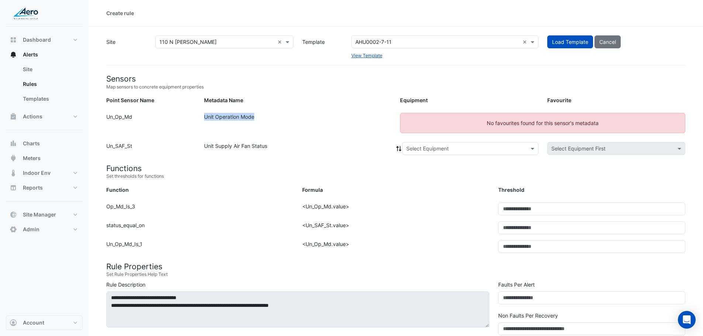
drag, startPoint x: 258, startPoint y: 118, endPoint x: 205, endPoint y: 117, distance: 53.2
click at [205, 117] on div "Unit Operation Mode" at bounding box center [298, 126] width 196 height 26
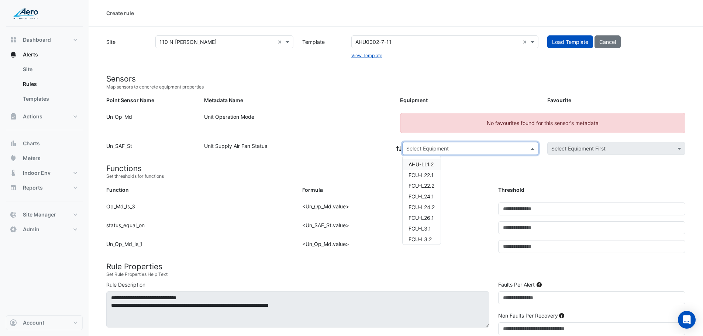
click at [455, 147] on input "text" at bounding box center [462, 149] width 113 height 8
click at [425, 162] on span "AHU-LL1.2" at bounding box center [420, 164] width 25 height 6
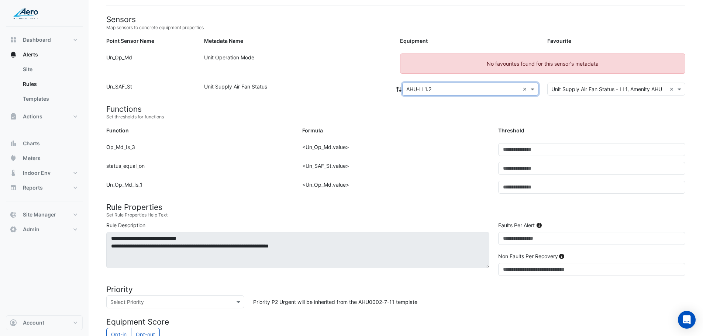
scroll to position [23, 0]
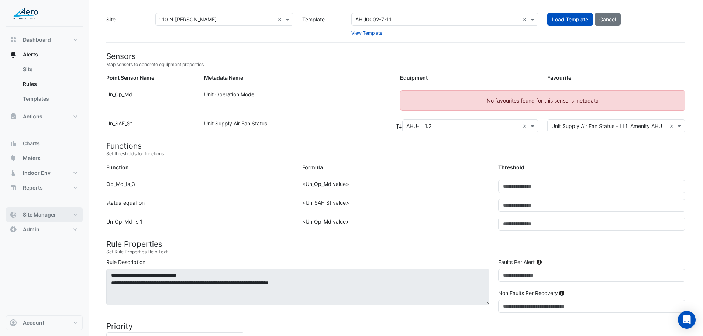
click at [34, 216] on span "Site Manager" at bounding box center [39, 214] width 33 height 7
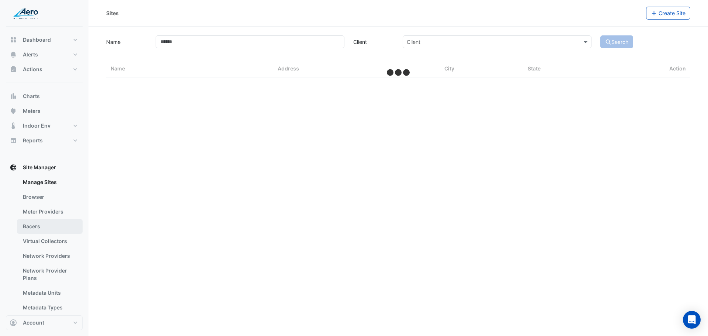
click at [42, 222] on link "Bacers" at bounding box center [50, 226] width 66 height 15
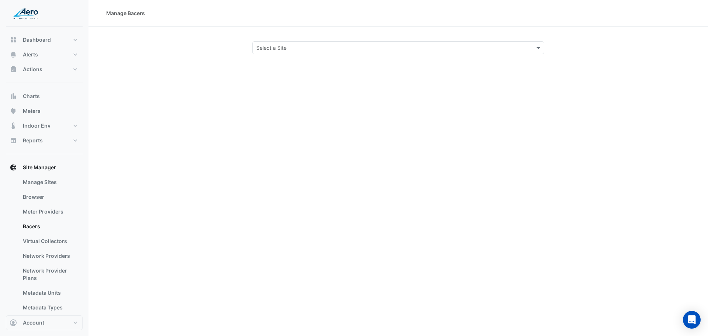
click at [281, 45] on input "text" at bounding box center [390, 48] width 269 height 8
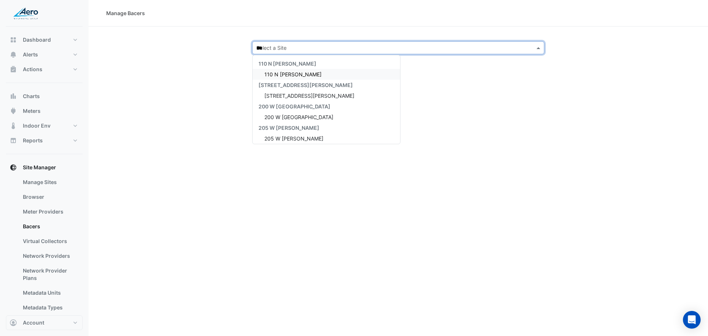
type input "****"
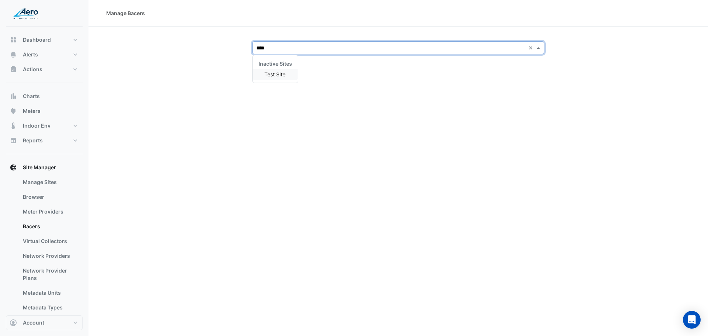
click at [270, 72] on span "Test Site" at bounding box center [275, 74] width 21 height 6
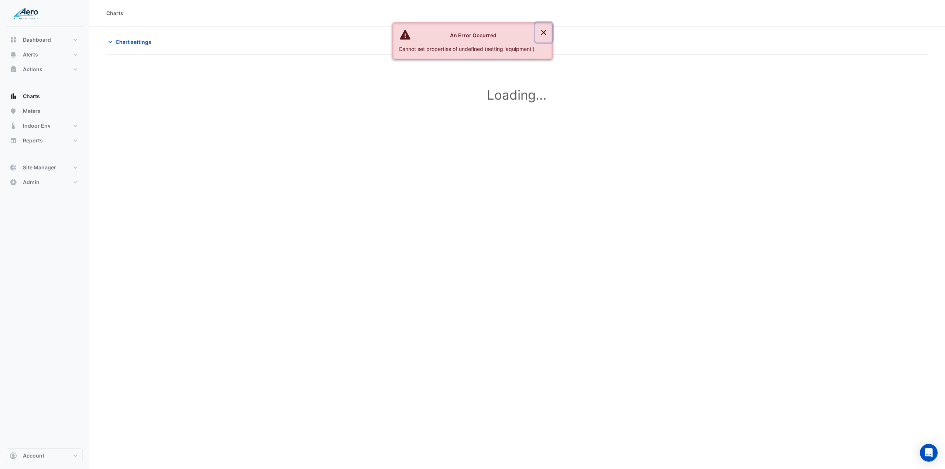
click at [544, 33] on button "Close" at bounding box center [543, 33] width 17 height 20
